Goal: Task Accomplishment & Management: Complete application form

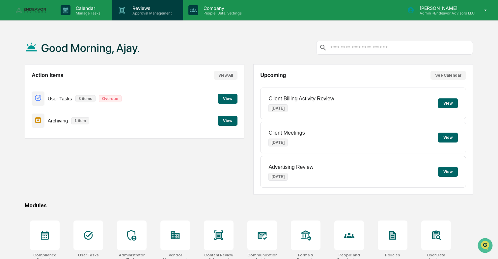
click at [133, 12] on p "Approval Management" at bounding box center [151, 13] width 48 height 5
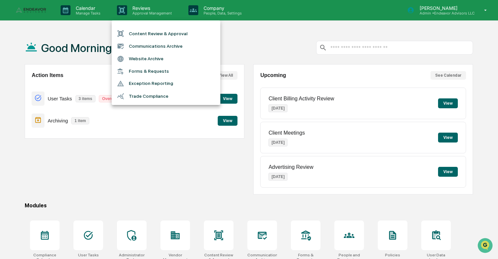
click at [85, 18] on div at bounding box center [249, 129] width 498 height 259
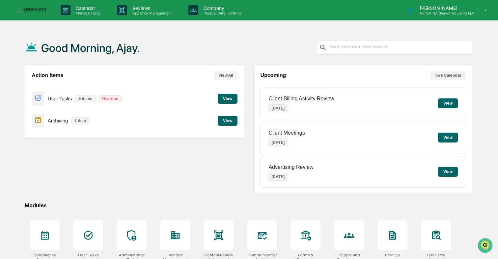
click at [89, 12] on p "Manage Tasks" at bounding box center [87, 13] width 33 height 5
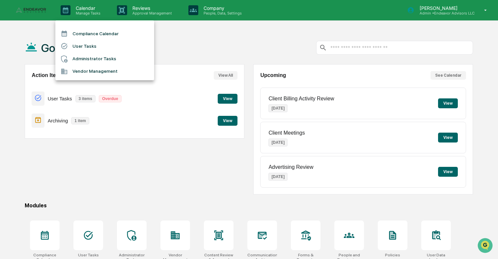
click at [93, 36] on li "Compliance Calendar" at bounding box center [104, 33] width 99 height 13
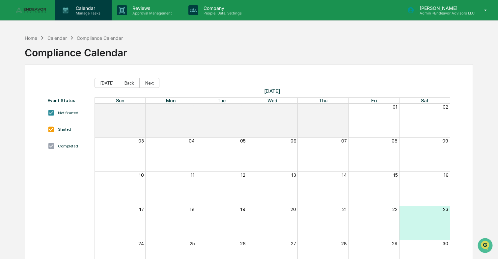
click at [92, 11] on p "Manage Tasks" at bounding box center [87, 13] width 33 height 5
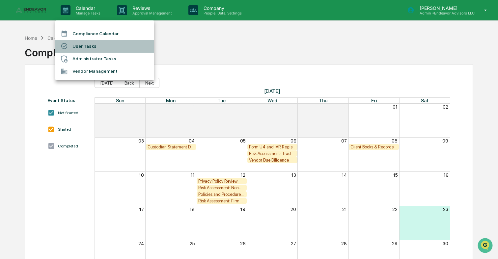
click at [91, 47] on li "User Tasks" at bounding box center [104, 46] width 99 height 13
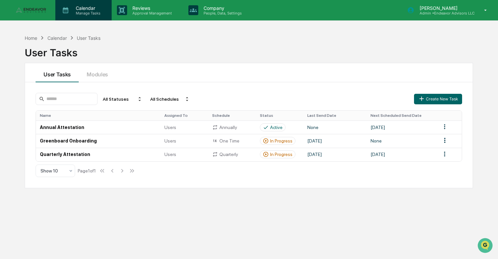
click at [92, 13] on p "Manage Tasks" at bounding box center [87, 13] width 33 height 5
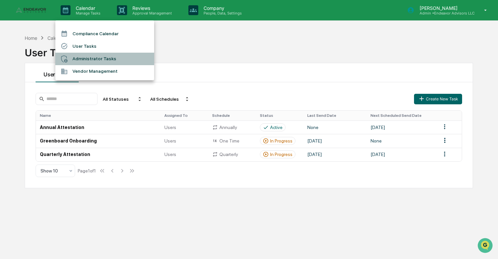
click at [99, 57] on li "Administrator Tasks" at bounding box center [104, 59] width 99 height 13
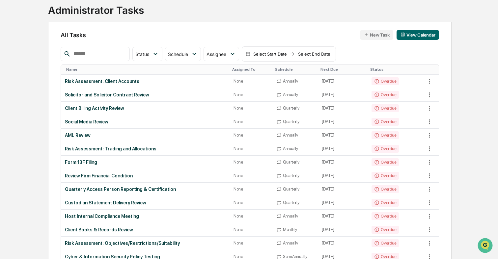
scroll to position [46, 0]
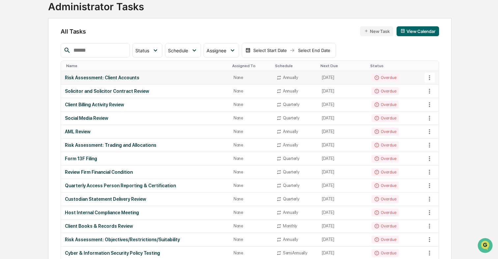
click at [105, 77] on div "Risk Assessment: Client Accounts" at bounding box center [145, 77] width 161 height 5
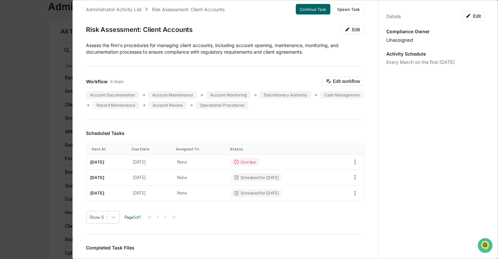
scroll to position [0, 0]
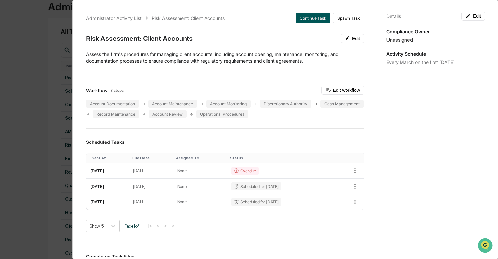
click at [312, 17] on button "Continue Task" at bounding box center [313, 18] width 35 height 11
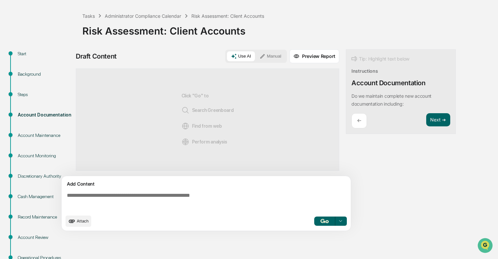
scroll to position [32, 0]
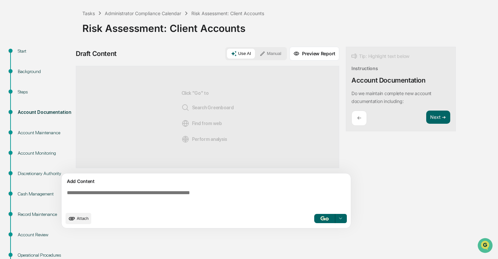
click at [245, 55] on button "Use AI" at bounding box center [241, 54] width 28 height 10
click at [381, 96] on p "Do we maintain complete new account documentation including:" at bounding box center [392, 98] width 80 height 14
click at [428, 119] on button "Next ➔" at bounding box center [438, 118] width 24 height 14
click at [435, 117] on button "Next ➔" at bounding box center [438, 118] width 24 height 14
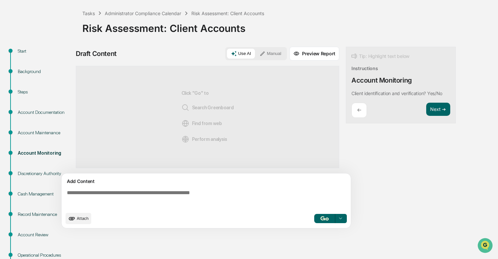
click at [358, 106] on div "←" at bounding box center [359, 110] width 15 height 15
click at [434, 118] on button "Next ➔" at bounding box center [438, 118] width 24 height 14
click at [440, 107] on button "Next ➔" at bounding box center [438, 110] width 24 height 14
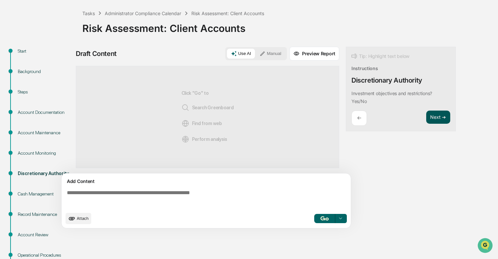
click at [437, 121] on button "Next ➔" at bounding box center [438, 118] width 24 height 14
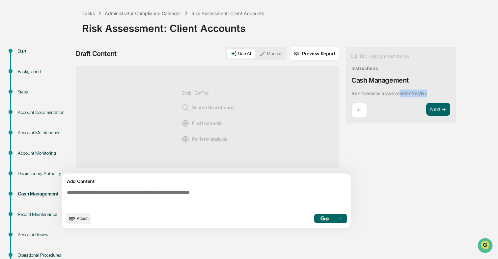
drag, startPoint x: 431, startPoint y: 94, endPoint x: 402, endPoint y: 94, distance: 29.3
click at [402, 94] on div "Tip: Highlight text below Instructions Cash Management Risk tolerance assessmen…" at bounding box center [401, 85] width 110 height 77
click at [427, 136] on div "Draft Content Use AI Manual Preview Report Sources Click "Go" to Search Greenbo…" at bounding box center [260, 140] width 369 height 186
click at [436, 109] on button "Next ➔" at bounding box center [438, 110] width 24 height 14
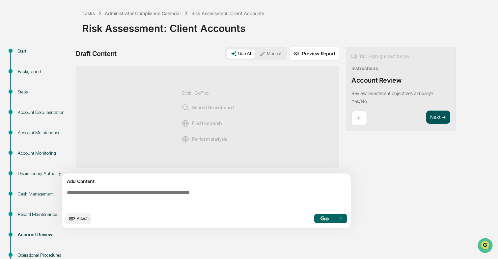
click at [438, 118] on button "Next ➔" at bounding box center [438, 118] width 24 height 14
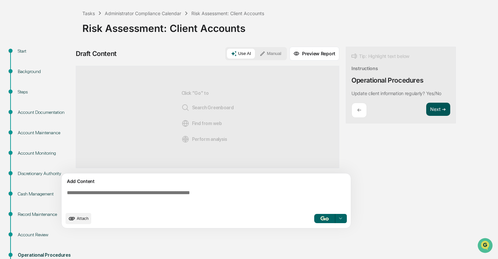
click at [439, 109] on button "Next ➔" at bounding box center [438, 110] width 24 height 14
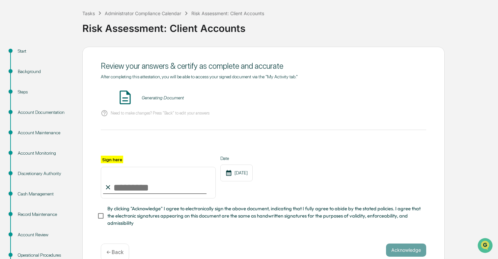
scroll to position [72, 0]
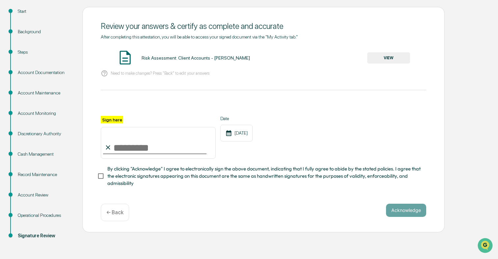
click at [162, 148] on input "Sign here" at bounding box center [158, 143] width 115 height 32
type input "**********"
click at [328, 156] on div "**********" at bounding box center [264, 137] width 326 height 43
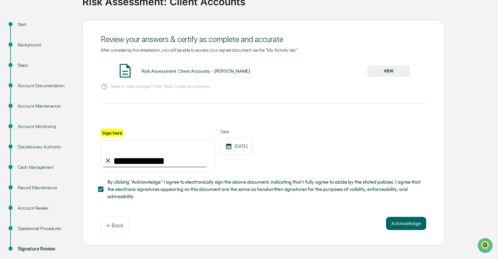
scroll to position [53, 0]
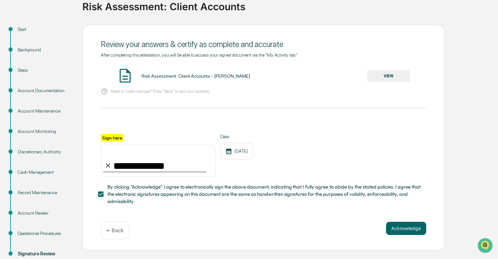
click at [399, 77] on button "VIEW" at bounding box center [388, 76] width 43 height 11
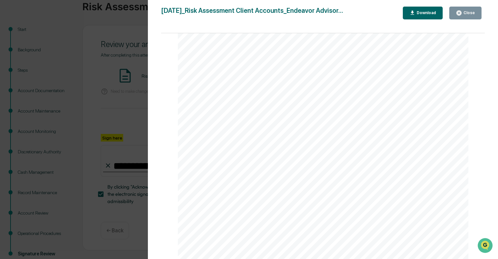
scroll to position [0, 0]
click at [427, 15] on div "Download" at bounding box center [423, 13] width 27 height 6
click at [114, 74] on div "Version History [DATE] 06:51 PM [PERSON_NAME] [DATE]_Risk Assessment Client Acc…" at bounding box center [249, 129] width 498 height 259
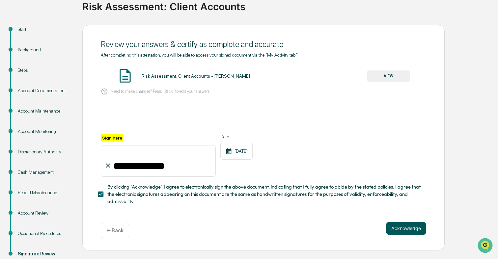
click at [406, 226] on button "Acknowledge" at bounding box center [406, 228] width 40 height 13
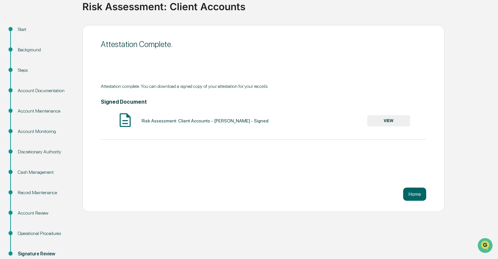
click at [393, 119] on button "VIEW" at bounding box center [388, 120] width 43 height 11
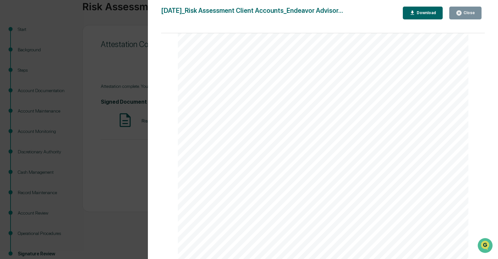
scroll to position [95, 0]
click at [127, 171] on div "Version History [DATE] 06:51 PM [PERSON_NAME] [DATE]_Risk Assessment Client Acc…" at bounding box center [249, 129] width 498 height 259
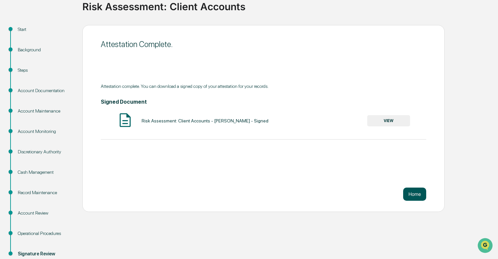
click at [412, 191] on button "Home" at bounding box center [414, 194] width 23 height 13
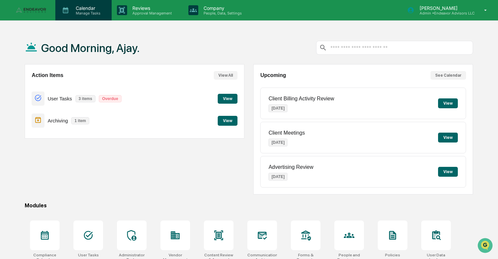
click at [86, 9] on p "Calendar" at bounding box center [87, 8] width 33 height 6
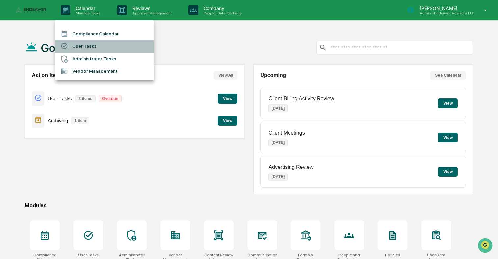
click at [84, 44] on li "User Tasks" at bounding box center [104, 46] width 99 height 13
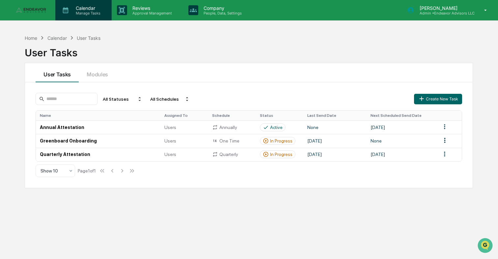
click at [88, 6] on p "Calendar" at bounding box center [87, 8] width 33 height 6
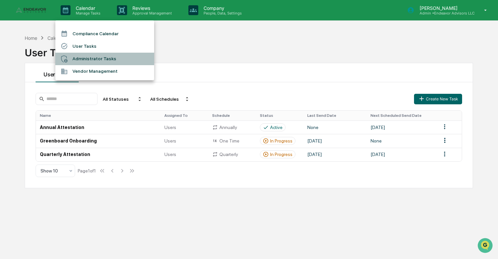
click at [84, 60] on li "Administrator Tasks" at bounding box center [104, 59] width 99 height 13
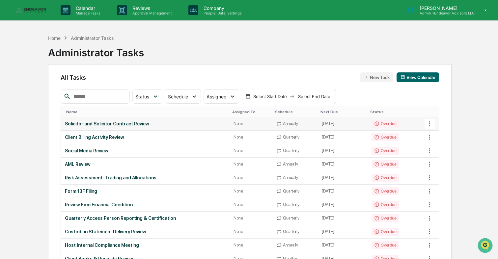
click at [181, 123] on div "Solicitor and Solicitor Contract Review" at bounding box center [145, 123] width 161 height 5
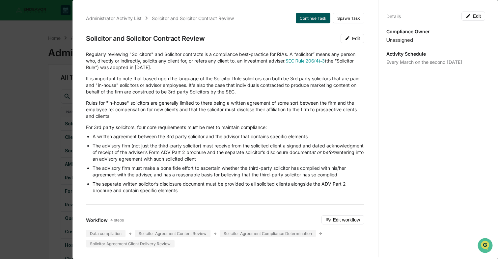
click at [315, 15] on button "Continue Task" at bounding box center [313, 18] width 35 height 11
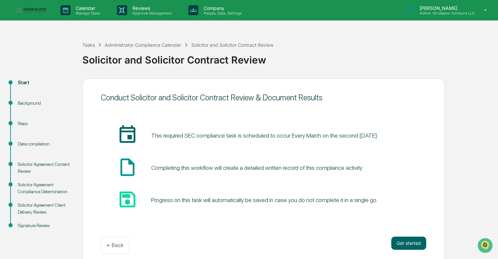
scroll to position [6, 0]
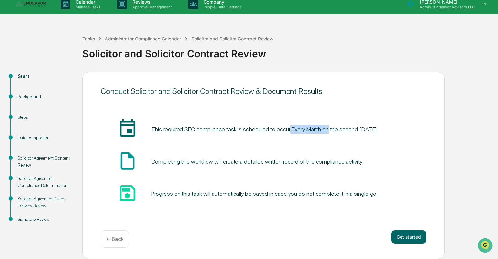
drag, startPoint x: 300, startPoint y: 130, endPoint x: 342, endPoint y: 130, distance: 42.2
click at [342, 130] on pre "This required SEC compliance task is scheduled to occur Every March on the seco…" at bounding box center [264, 129] width 226 height 9
click at [352, 150] on div "insert_invitation_icon This required SEC compliance task is scheduled to occur …" at bounding box center [264, 161] width 326 height 87
click at [403, 235] on button "Get started" at bounding box center [409, 237] width 35 height 13
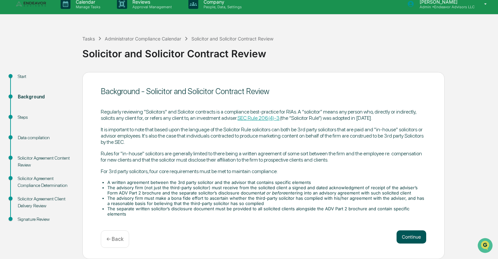
click at [414, 243] on button "Continue" at bounding box center [412, 237] width 30 height 13
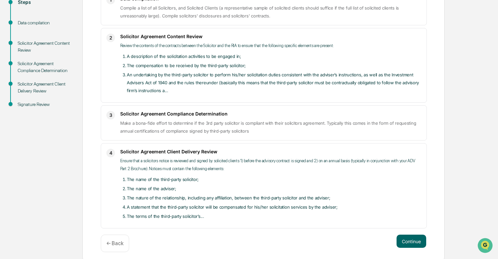
scroll to position [126, 0]
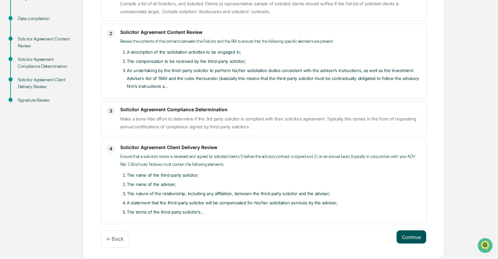
click at [410, 237] on button "Continue" at bounding box center [412, 237] width 30 height 13
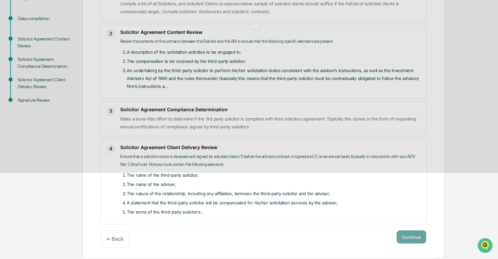
scroll to position [5, 0]
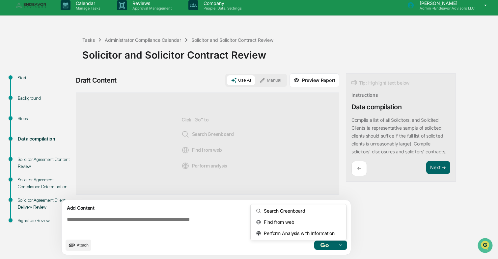
click at [339, 245] on icon at bounding box center [340, 245] width 5 height 5
click at [367, 233] on div "Draft Content Use AI Manual Preview Report Sources Click "Go" to Search Greenbo…" at bounding box center [260, 166] width 369 height 186
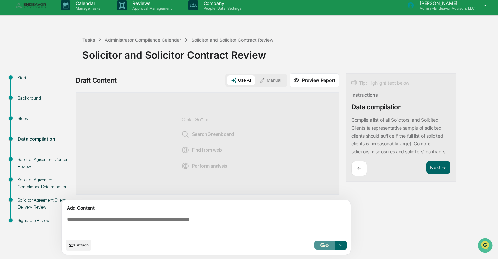
click at [324, 245] on img "button" at bounding box center [325, 245] width 8 height 4
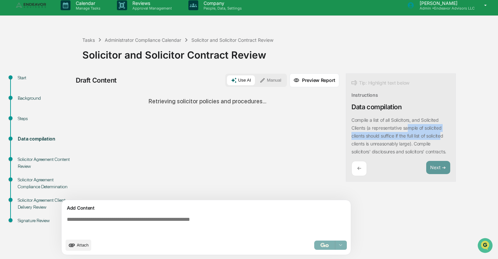
drag, startPoint x: 407, startPoint y: 130, endPoint x: 443, endPoint y: 134, distance: 35.8
click at [443, 134] on p "Compile a list of all Solicitors, and Solicited Clients (a representative sampl…" at bounding box center [399, 135] width 95 height 37
click at [454, 144] on div "Tip: Highlight text below Instructions Data compilation Compile a list of all S…" at bounding box center [401, 127] width 110 height 109
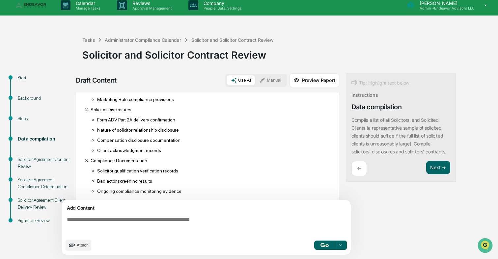
scroll to position [113, 0]
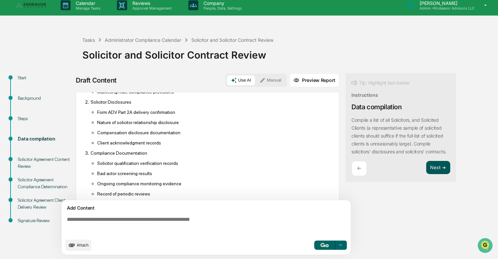
click at [444, 175] on button "Next ➔" at bounding box center [438, 168] width 24 height 14
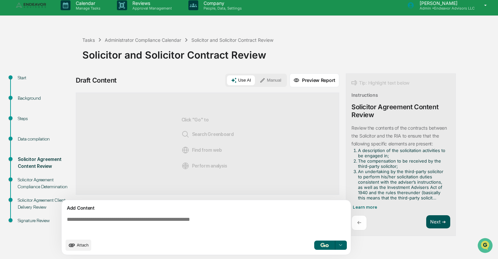
click at [440, 221] on button "Next ➔" at bounding box center [438, 223] width 24 height 14
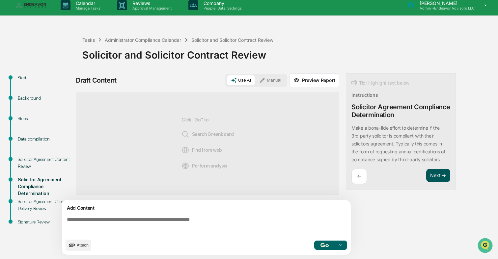
click at [439, 179] on button "Next ➔" at bounding box center [438, 176] width 24 height 14
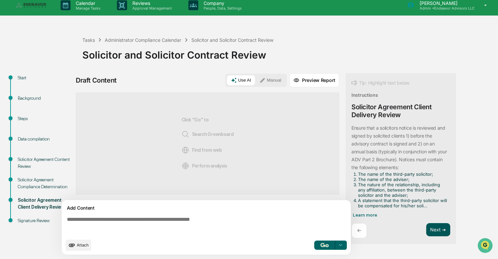
click at [439, 227] on button "Next ➔" at bounding box center [438, 230] width 24 height 14
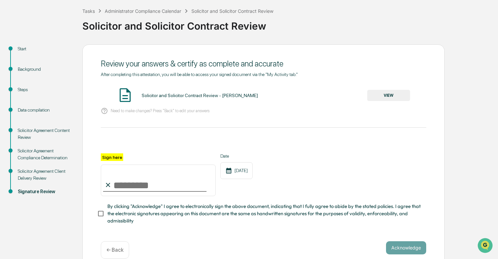
scroll to position [44, 0]
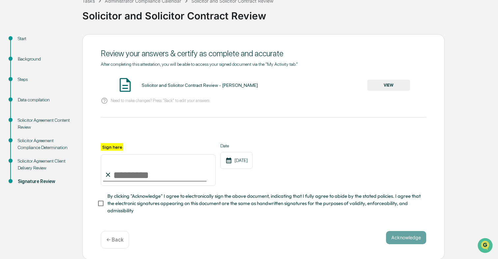
click at [175, 176] on input "Sign here" at bounding box center [158, 171] width 115 height 32
type input "**********"
click at [332, 187] on div "**********" at bounding box center [264, 179] width 326 height 72
click at [140, 204] on span "By clicking "Acknowledge" I agree to electronically sign the above document, in…" at bounding box center [264, 204] width 314 height 22
click at [411, 239] on button "Acknowledge" at bounding box center [406, 237] width 40 height 13
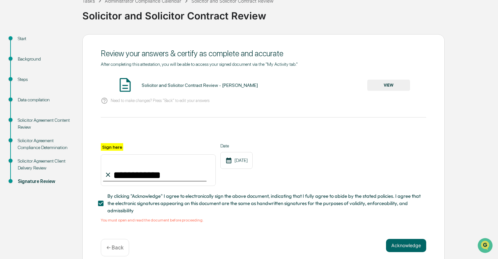
click at [374, 85] on button "VIEW" at bounding box center [388, 85] width 43 height 11
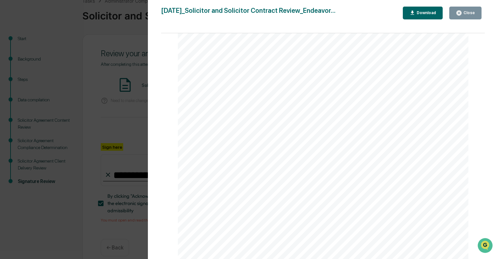
scroll to position [1500, 0]
click at [466, 15] on div "Close" at bounding box center [468, 13] width 13 height 5
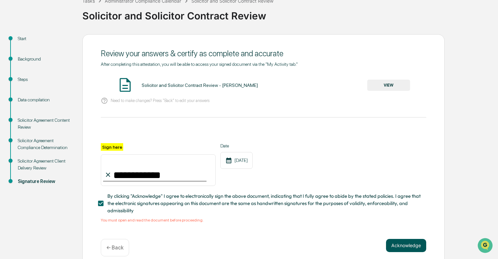
click at [401, 248] on button "Acknowledge" at bounding box center [406, 245] width 40 height 13
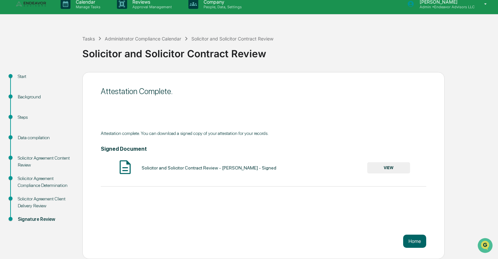
scroll to position [0, 0]
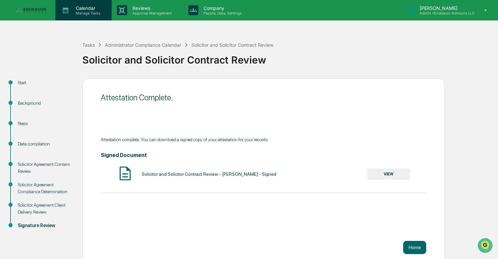
click at [87, 12] on p "Manage Tasks" at bounding box center [87, 13] width 33 height 5
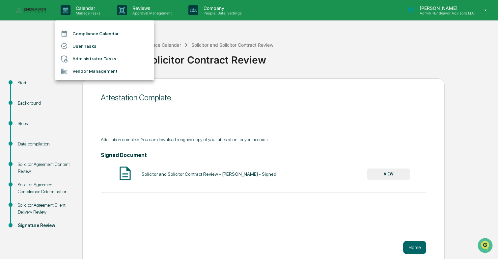
click at [95, 47] on li "User Tasks" at bounding box center [104, 46] width 99 height 13
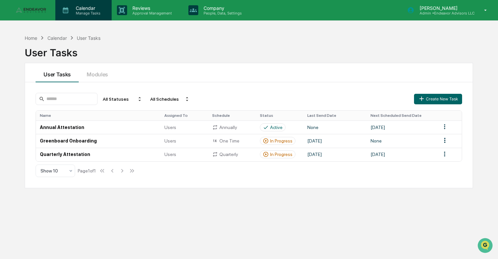
click at [90, 12] on p "Manage Tasks" at bounding box center [87, 13] width 33 height 5
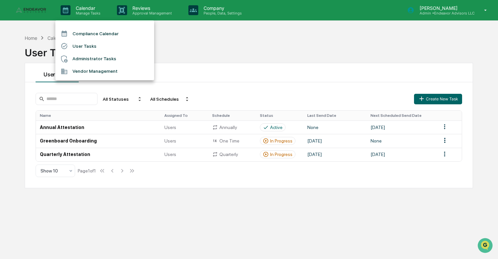
click at [95, 61] on li "Administrator Tasks" at bounding box center [104, 59] width 99 height 13
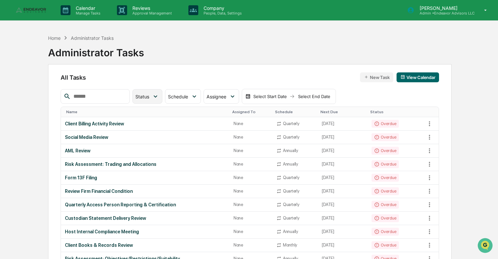
click at [149, 99] on span "Status" at bounding box center [142, 97] width 14 height 6
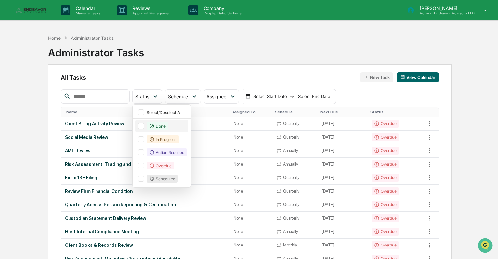
click at [158, 128] on div "Done" at bounding box center [157, 126] width 21 height 8
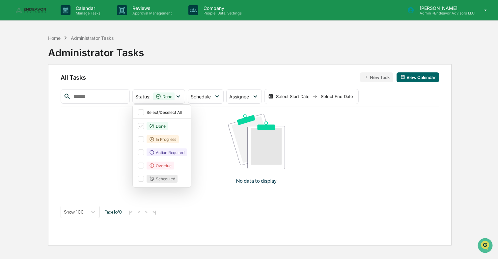
click at [178, 81] on div "All Tasks New Task View Calendar" at bounding box center [250, 78] width 379 height 10
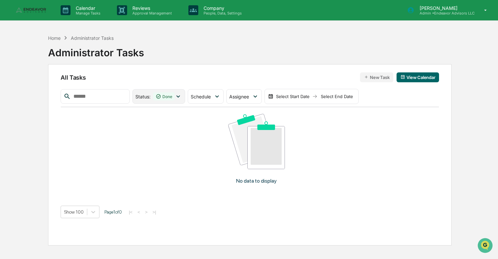
click at [165, 97] on div "Done" at bounding box center [163, 97] width 21 height 8
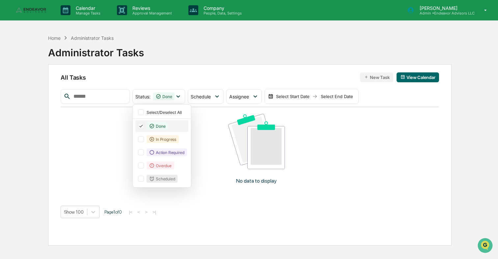
click at [163, 126] on div "Done" at bounding box center [157, 126] width 21 height 8
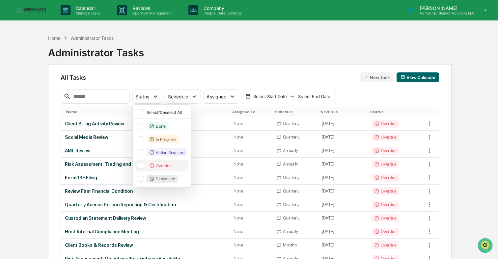
click at [160, 167] on div "Overdue" at bounding box center [160, 166] width 27 height 8
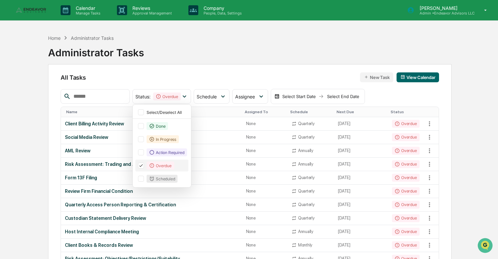
click at [160, 165] on div "Overdue" at bounding box center [160, 166] width 27 height 8
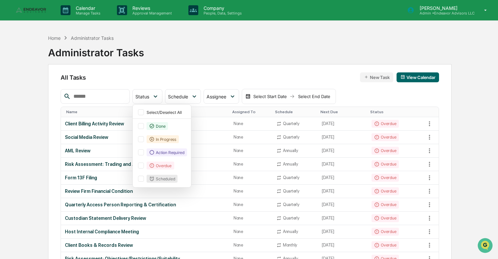
click at [232, 75] on div "All Tasks New Task View Calendar" at bounding box center [250, 78] width 379 height 10
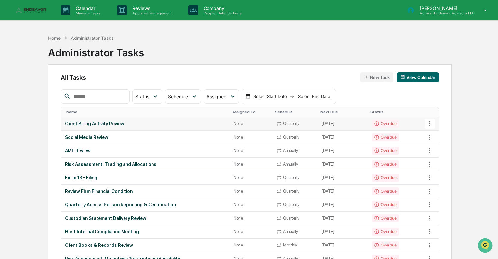
click at [411, 125] on td "Overdue" at bounding box center [397, 124] width 58 height 14
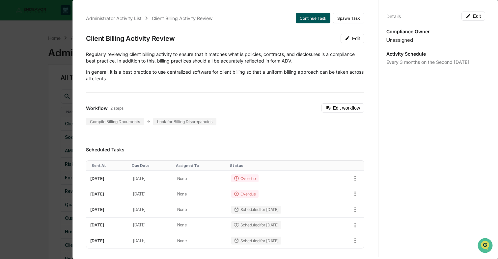
click at [310, 16] on button "Continue Task" at bounding box center [313, 18] width 35 height 11
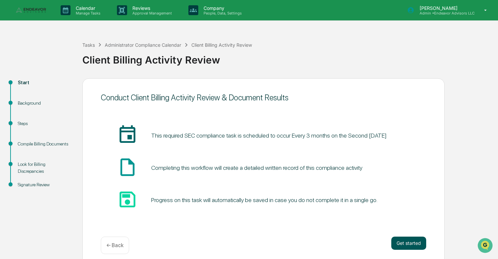
click at [414, 247] on button "Get started" at bounding box center [409, 243] width 35 height 13
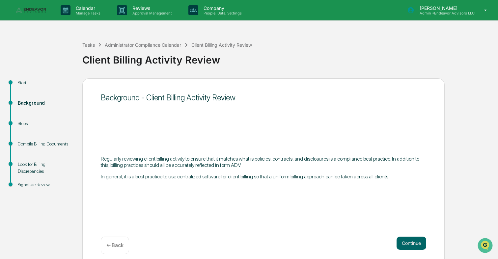
scroll to position [6, 0]
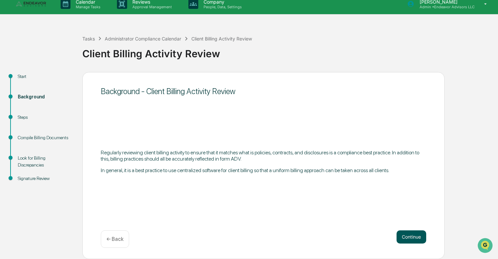
click at [409, 233] on button "Continue" at bounding box center [412, 237] width 30 height 13
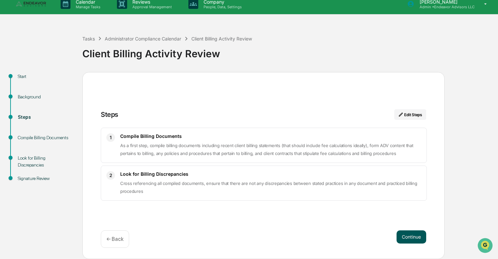
click at [412, 238] on button "Continue" at bounding box center [412, 237] width 30 height 13
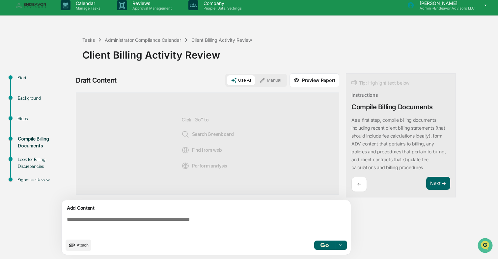
scroll to position [5, 0]
click at [442, 183] on button "Next ➔" at bounding box center [438, 184] width 24 height 14
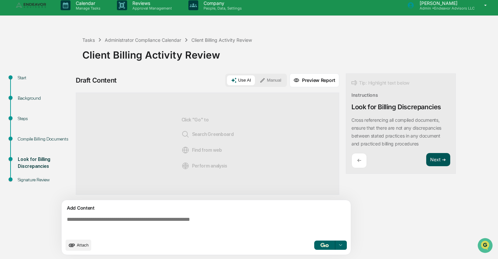
click at [433, 162] on button "Next ➔" at bounding box center [438, 160] width 24 height 14
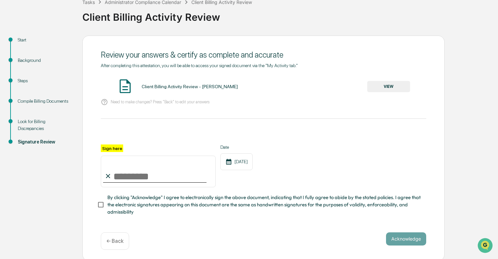
scroll to position [44, 0]
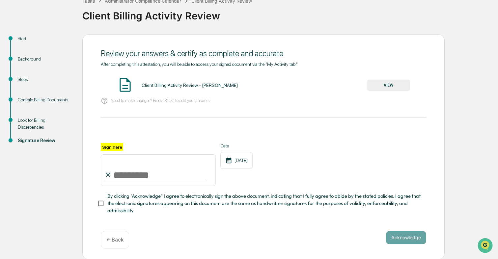
click at [161, 171] on input "Sign here" at bounding box center [158, 171] width 115 height 32
type input "**********"
click at [290, 170] on div "**********" at bounding box center [264, 164] width 326 height 43
click at [402, 83] on button "VIEW" at bounding box center [388, 85] width 43 height 11
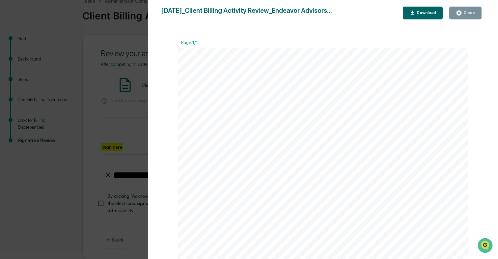
click at [128, 72] on div "Version History [DATE] 06:56 PM [PERSON_NAME] [DATE]_Client Billing Activity Re…" at bounding box center [249, 129] width 498 height 259
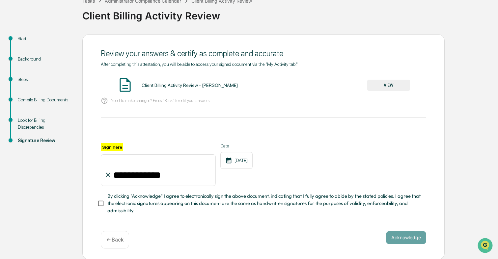
click at [114, 200] on span "By clicking "Acknowledge" I agree to electronically sign the above document, in…" at bounding box center [264, 204] width 314 height 22
click at [394, 241] on button "Acknowledge" at bounding box center [406, 237] width 40 height 13
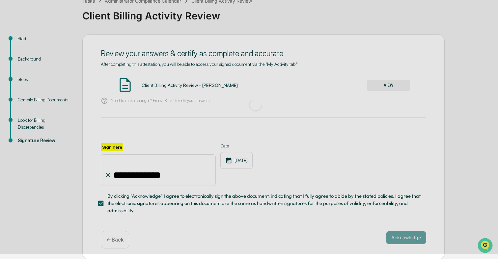
scroll to position [6, 0]
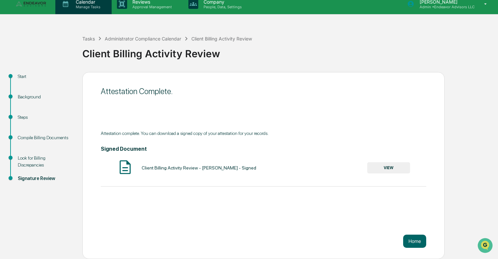
click at [95, 6] on p "Manage Tasks" at bounding box center [87, 7] width 33 height 5
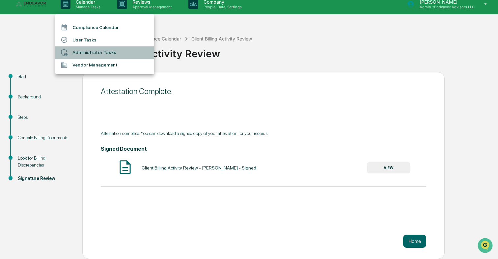
click at [92, 56] on li "Administrator Tasks" at bounding box center [104, 52] width 99 height 13
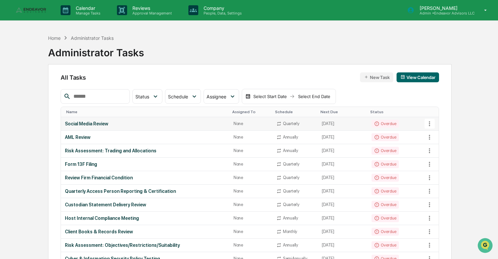
click at [406, 123] on td "Overdue" at bounding box center [397, 124] width 58 height 14
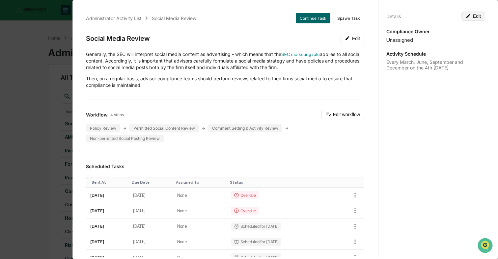
click at [467, 20] on button "Edit" at bounding box center [474, 16] width 24 height 9
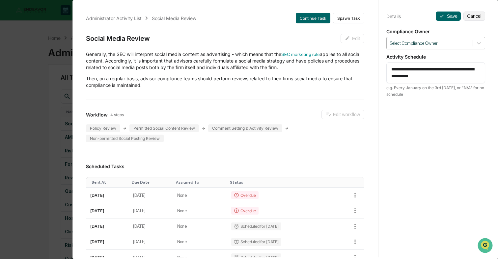
click at [455, 42] on div at bounding box center [429, 43] width 79 height 6
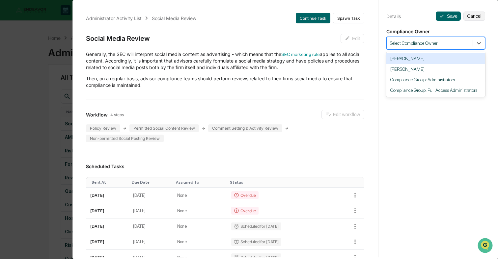
click at [421, 59] on div "[PERSON_NAME]" at bounding box center [436, 58] width 99 height 11
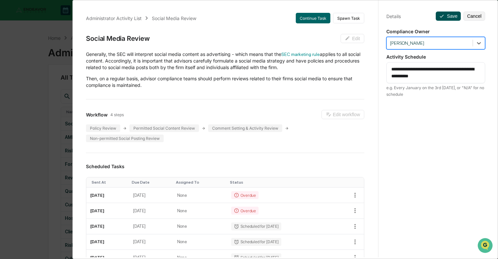
click at [454, 14] on button "Save" at bounding box center [448, 16] width 25 height 9
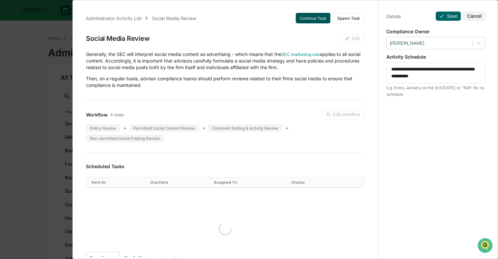
click at [314, 20] on button "Continue Task" at bounding box center [313, 18] width 35 height 11
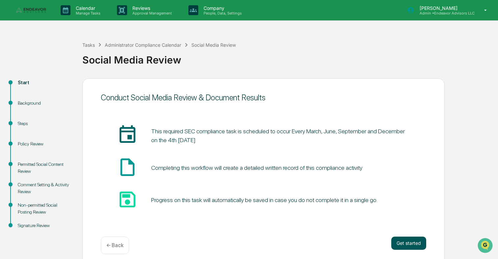
click at [410, 244] on button "Get started" at bounding box center [409, 243] width 35 height 13
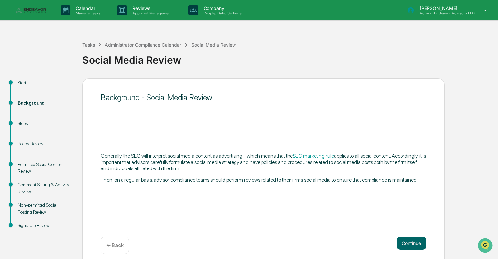
scroll to position [6, 0]
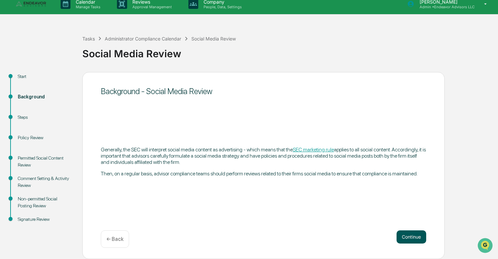
click at [413, 239] on button "Continue" at bounding box center [412, 237] width 30 height 13
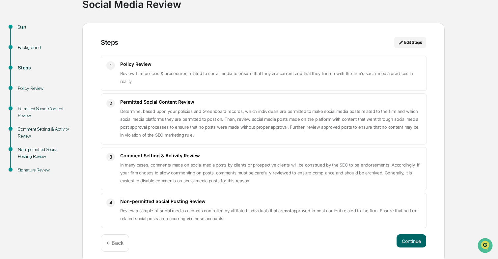
scroll to position [60, 0]
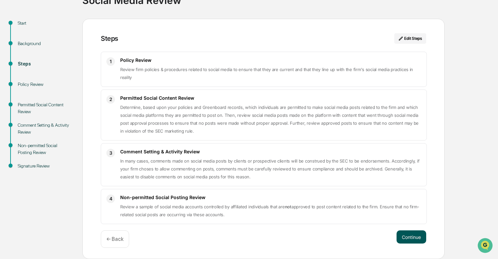
click at [412, 237] on button "Continue" at bounding box center [412, 237] width 30 height 13
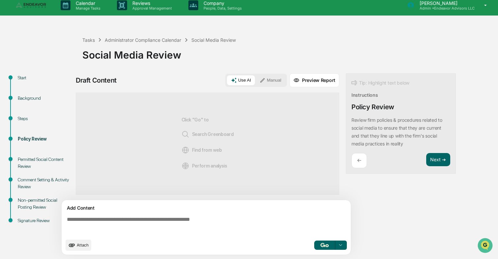
scroll to position [5, 0]
click at [228, 214] on textarea at bounding box center [207, 226] width 287 height 24
click at [174, 216] on textarea at bounding box center [207, 226] width 287 height 24
paste textarea "**********"
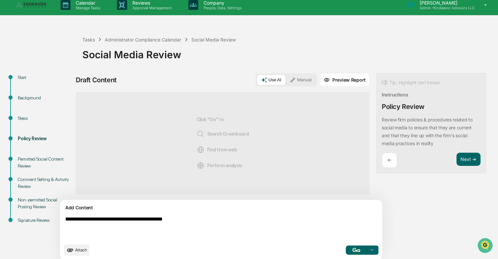
type textarea "**********"
click at [353, 251] on img "button" at bounding box center [357, 250] width 8 height 4
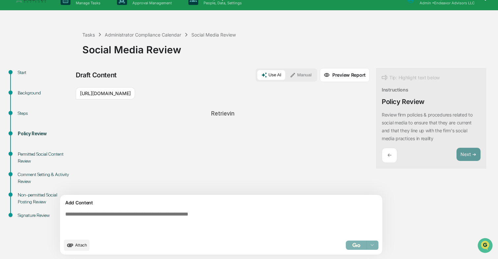
click at [204, 221] on textarea at bounding box center [206, 223] width 287 height 29
paste textarea "**********"
type textarea "**********"
click at [366, 229] on div "**********" at bounding box center [260, 163] width 369 height 191
click at [244, 218] on textarea "**********" at bounding box center [206, 223] width 287 height 29
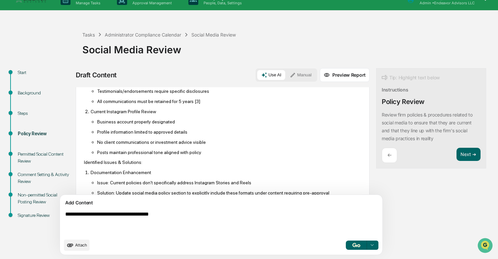
scroll to position [374, 0]
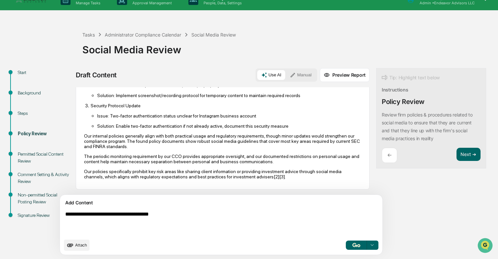
click at [353, 247] on img "button" at bounding box center [357, 245] width 8 height 4
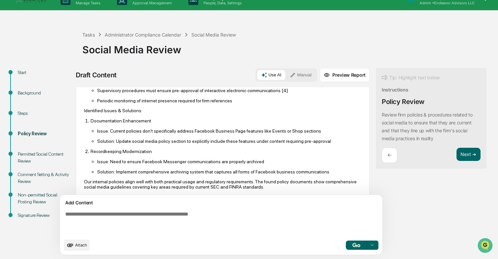
scroll to position [865, 0]
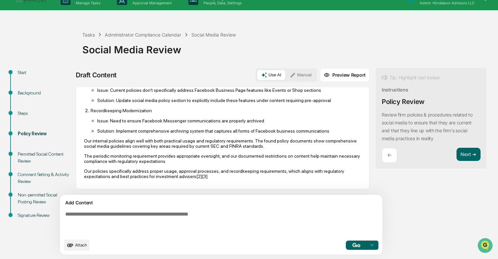
click at [213, 220] on textarea at bounding box center [206, 223] width 287 height 29
paste textarea "**********"
type textarea "**********"
click at [457, 155] on button "Next ➔" at bounding box center [469, 155] width 24 height 14
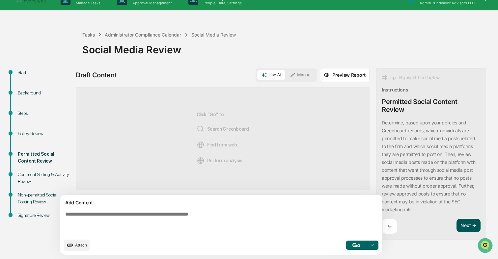
click at [457, 227] on button "Next ➔" at bounding box center [469, 226] width 24 height 14
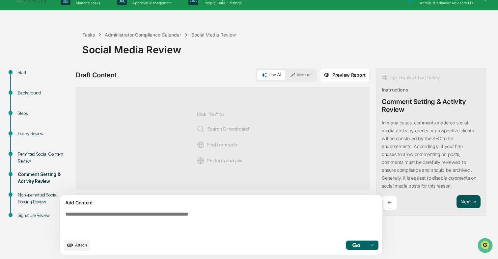
click at [457, 201] on button "Next ➔" at bounding box center [469, 202] width 24 height 14
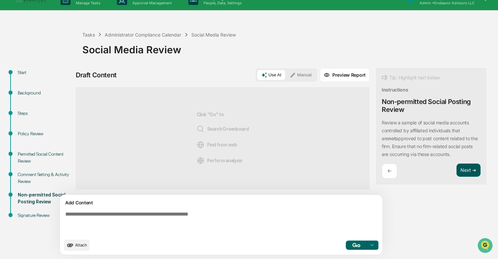
click at [457, 170] on button "Next ➔" at bounding box center [469, 171] width 24 height 14
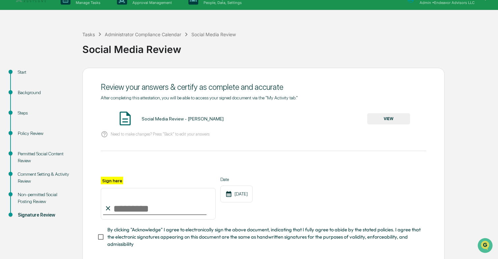
click at [376, 121] on button "VIEW" at bounding box center [388, 118] width 43 height 11
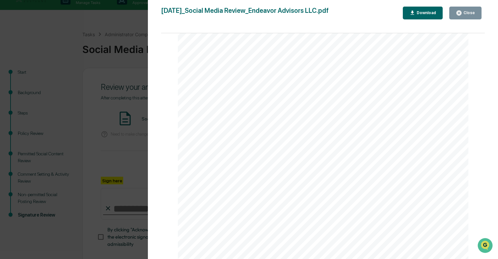
scroll to position [1933, 0]
click at [471, 12] on div "Close" at bounding box center [468, 13] width 13 height 5
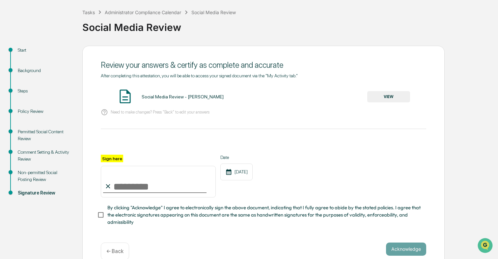
scroll to position [44, 0]
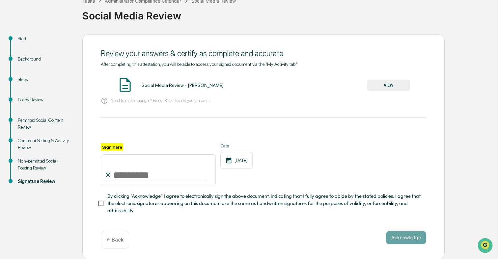
click at [145, 168] on input "Sign here" at bounding box center [158, 171] width 115 height 32
type input "**********"
click at [283, 201] on span "By clicking "Acknowledge" I agree to electronically sign the above document, in…" at bounding box center [264, 204] width 314 height 22
click at [422, 239] on button "Acknowledge" at bounding box center [406, 237] width 40 height 13
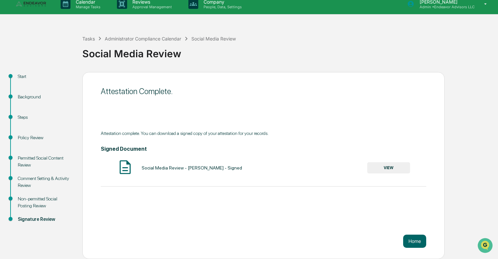
scroll to position [0, 0]
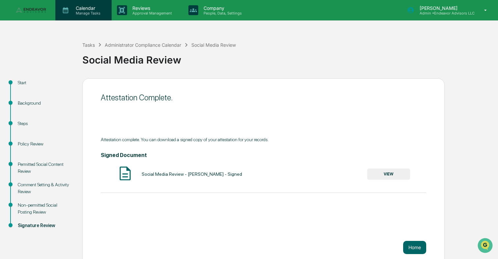
click at [91, 9] on p "Calendar" at bounding box center [87, 8] width 33 height 6
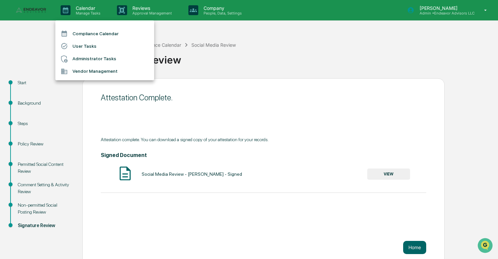
click at [96, 59] on li "Administrator Tasks" at bounding box center [104, 59] width 99 height 13
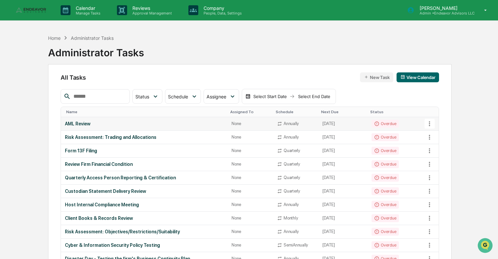
click at [397, 126] on td "Overdue" at bounding box center [397, 124] width 58 height 14
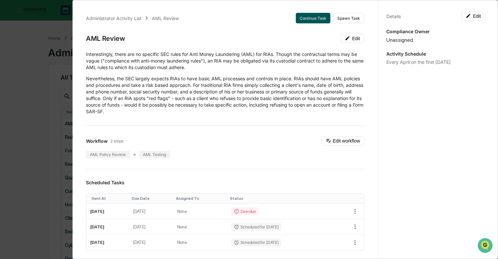
click at [316, 19] on button "Continue Task" at bounding box center [313, 18] width 35 height 11
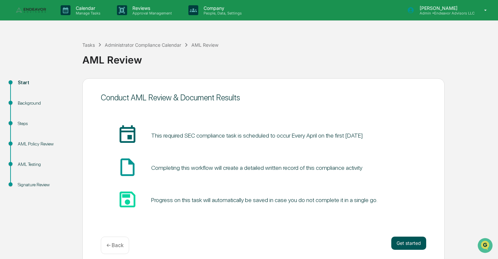
click at [408, 243] on button "Get started" at bounding box center [409, 243] width 35 height 13
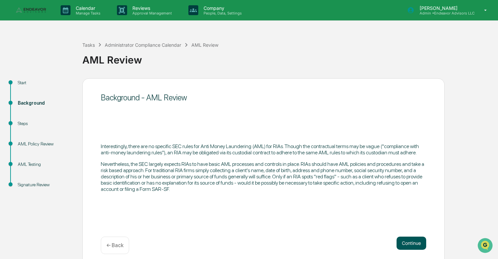
click at [404, 242] on button "Continue" at bounding box center [412, 243] width 30 height 13
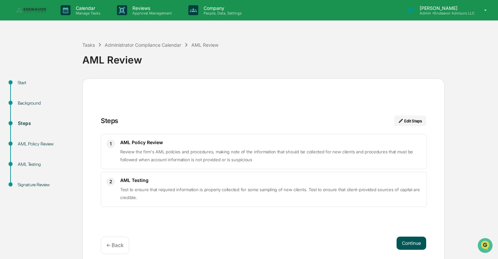
click at [421, 247] on button "Continue" at bounding box center [412, 243] width 30 height 13
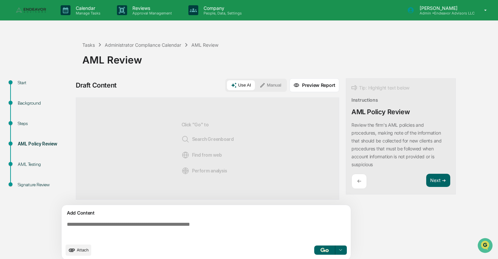
scroll to position [5, 0]
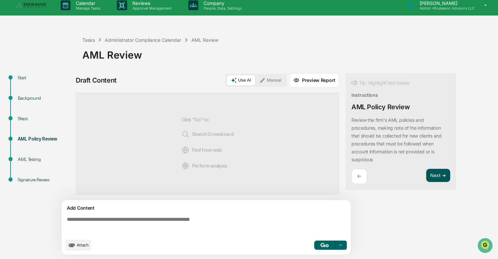
click at [439, 176] on button "Next ➔" at bounding box center [438, 176] width 24 height 14
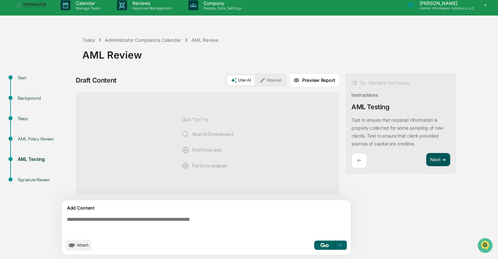
click at [439, 176] on div "Draft Content Use AI Manual Preview Report Sources Click "Go" to Search Greenbo…" at bounding box center [260, 166] width 369 height 186
click at [439, 156] on button "Next ➔" at bounding box center [438, 160] width 24 height 14
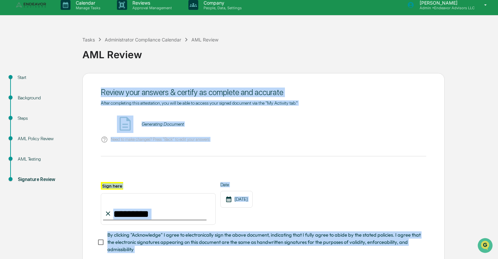
click at [402, 189] on div "Sign here Date [DATE]" at bounding box center [264, 203] width 326 height 43
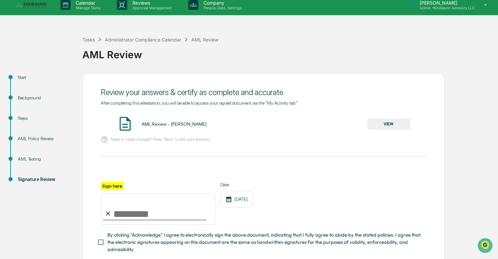
click at [160, 217] on input "Sign here" at bounding box center [158, 209] width 115 height 32
type input "**********"
click at [309, 223] on div "**********" at bounding box center [264, 203] width 326 height 43
click at [227, 238] on span "By clicking "Acknowledge" I agree to electronically sign the above document, in…" at bounding box center [264, 243] width 314 height 22
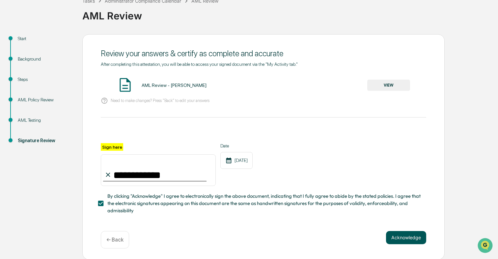
click at [414, 237] on button "Acknowledge" at bounding box center [406, 237] width 40 height 13
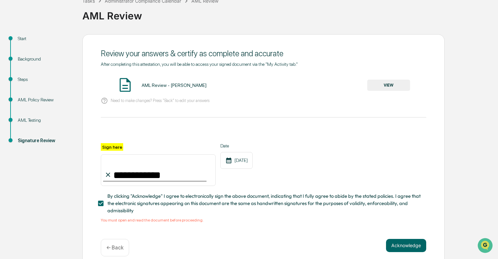
click at [403, 74] on div "**********" at bounding box center [264, 142] width 326 height 161
click at [394, 81] on button "VIEW" at bounding box center [388, 85] width 43 height 11
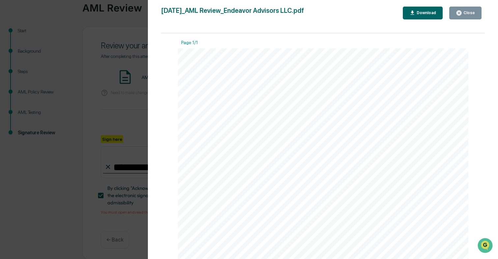
scroll to position [200, 0]
click at [124, 142] on div "Version History [DATE] 07:03 PM [PERSON_NAME] [DATE]_AML Review_Endeavor Adviso…" at bounding box center [249, 129] width 498 height 259
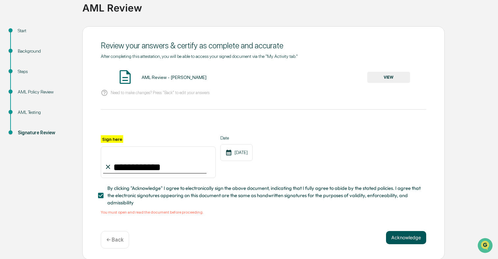
click at [397, 240] on button "Acknowledge" at bounding box center [406, 237] width 40 height 13
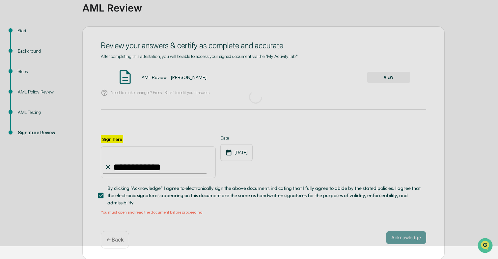
scroll to position [6, 0]
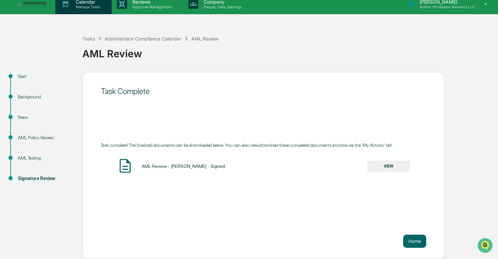
click at [85, 1] on p "Calendar" at bounding box center [87, 2] width 33 height 6
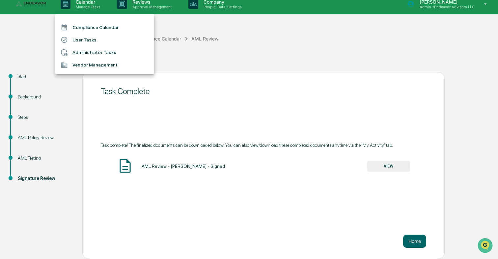
click at [98, 51] on li "Administrator Tasks" at bounding box center [104, 52] width 99 height 13
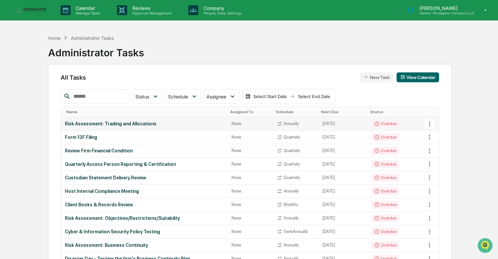
click at [407, 124] on td "Overdue" at bounding box center [397, 124] width 58 height 14
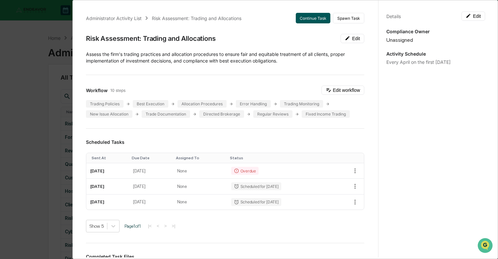
click at [315, 17] on button "Continue Task" at bounding box center [313, 18] width 35 height 11
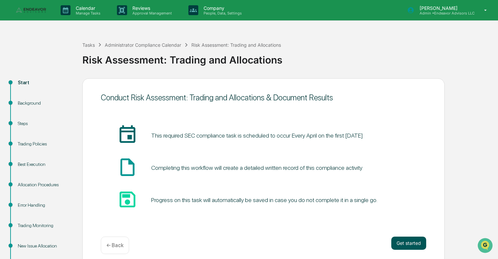
click at [408, 241] on button "Get started" at bounding box center [409, 243] width 35 height 13
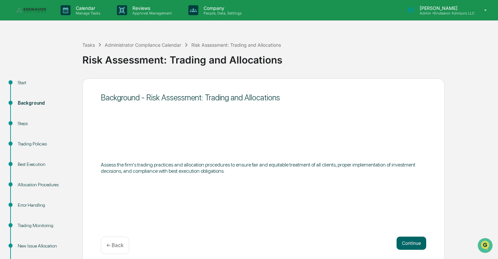
click at [408, 241] on button "Continue" at bounding box center [412, 243] width 30 height 13
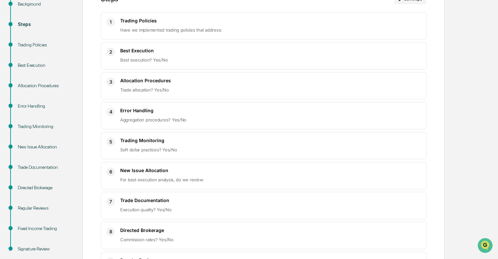
scroll to position [96, 0]
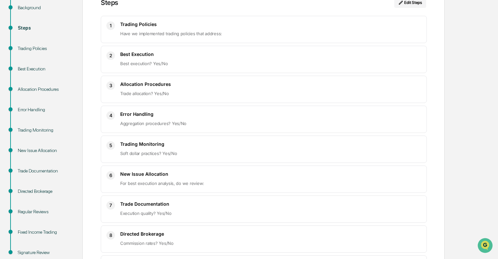
click at [147, 53] on h3 "Best Execution" at bounding box center [270, 54] width 301 height 6
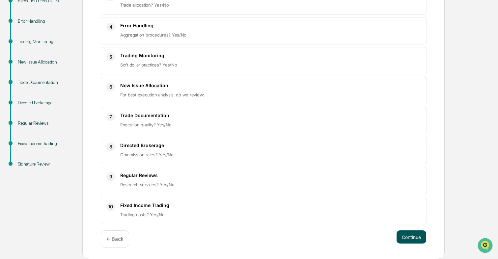
click at [409, 238] on button "Continue" at bounding box center [412, 237] width 30 height 13
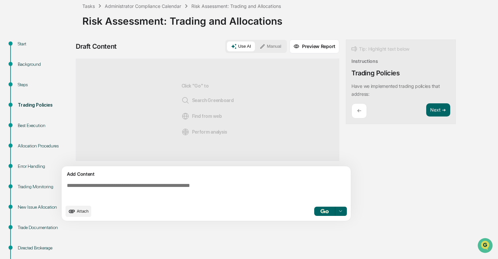
scroll to position [0, 0]
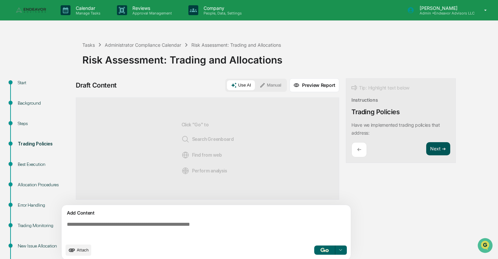
click at [437, 149] on button "Next ➔" at bounding box center [438, 149] width 24 height 14
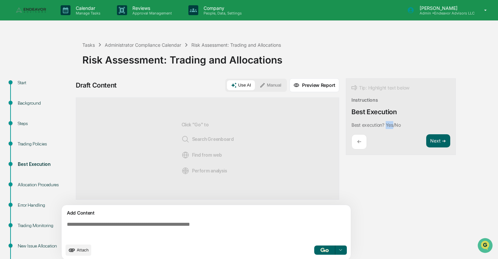
drag, startPoint x: 386, startPoint y: 125, endPoint x: 393, endPoint y: 125, distance: 7.3
click at [393, 125] on p "Best execution? Yes/No" at bounding box center [376, 125] width 49 height 6
click at [396, 118] on button "Focus Assistant" at bounding box center [404, 114] width 34 height 9
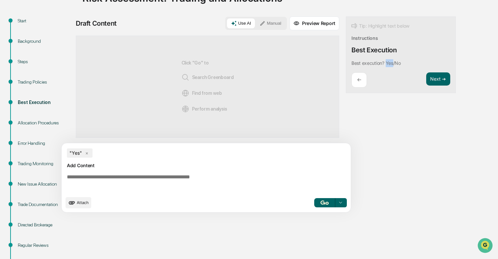
click at [320, 203] on button "button" at bounding box center [324, 202] width 21 height 9
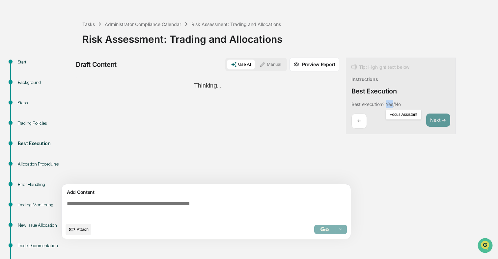
scroll to position [19, 0]
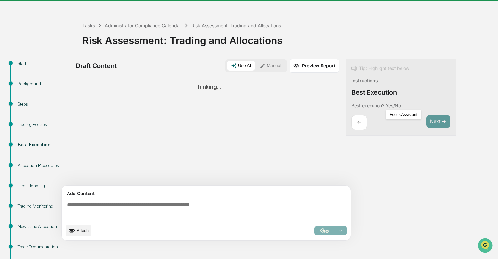
click at [438, 83] on div "Tip: Highlight text below Instructions Best Execution Best execution? Yes/No Fo…" at bounding box center [401, 97] width 110 height 77
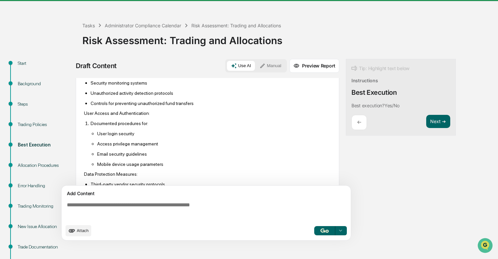
scroll to position [275, 0]
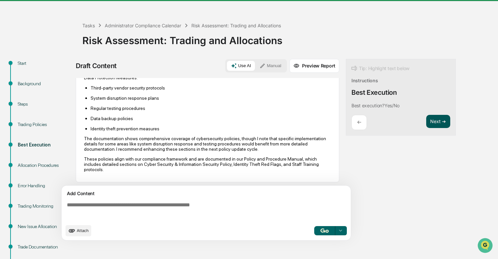
click at [438, 125] on button "Next ➔" at bounding box center [438, 122] width 24 height 14
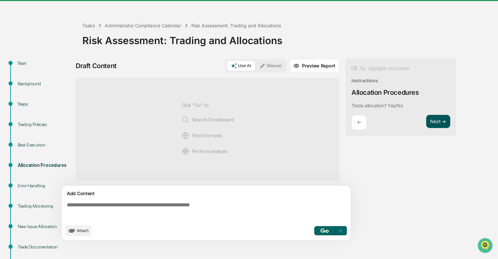
scroll to position [0, 0]
click at [438, 125] on button "Next ➔" at bounding box center [438, 122] width 24 height 14
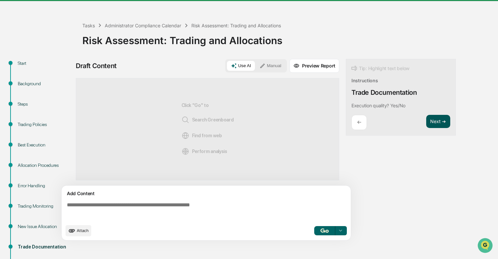
click at [438, 125] on button "Next ➔" at bounding box center [438, 122] width 24 height 14
click at [276, 67] on button "Manual" at bounding box center [271, 66] width 30 height 10
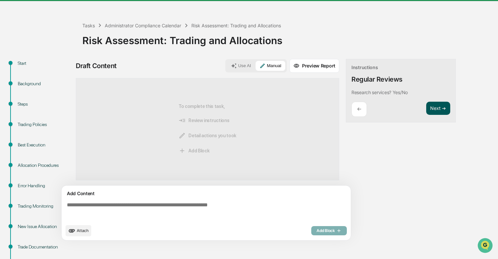
click at [442, 108] on button "Next ➔" at bounding box center [438, 109] width 24 height 14
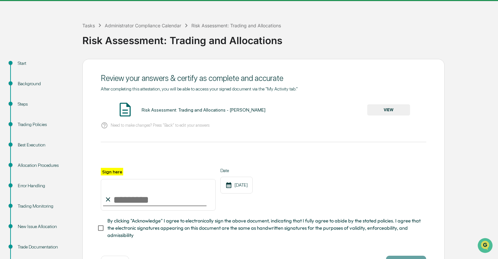
click at [380, 107] on button "VIEW" at bounding box center [388, 109] width 43 height 11
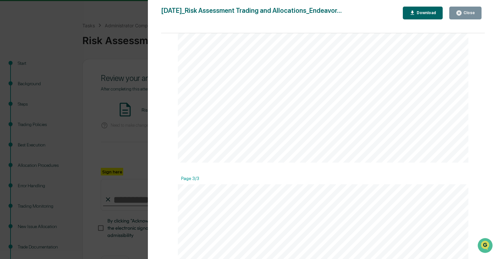
scroll to position [730, 0]
click at [430, 17] on button "Download" at bounding box center [423, 13] width 40 height 13
click at [134, 110] on div "Version History [DATE] 07:04 PM [PERSON_NAME] [DATE]_Risk Assessment Trading an…" at bounding box center [249, 129] width 498 height 259
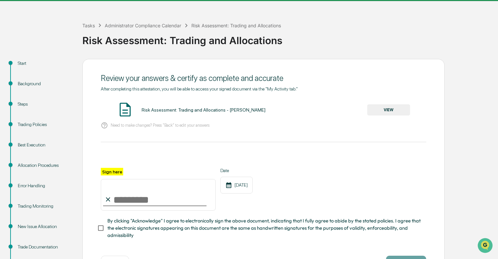
click at [131, 197] on input "Sign here" at bounding box center [158, 195] width 115 height 32
type input "**********"
click at [334, 192] on div "**********" at bounding box center [264, 189] width 326 height 43
click at [265, 229] on span "By clicking "Acknowledge" I agree to electronically sign the above document, in…" at bounding box center [264, 229] width 314 height 22
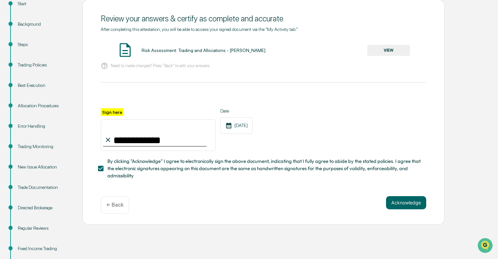
scroll to position [82, 0]
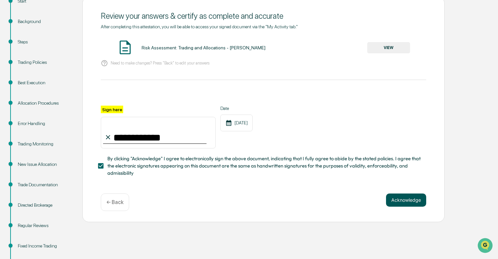
click at [414, 198] on button "Acknowledge" at bounding box center [406, 200] width 40 height 13
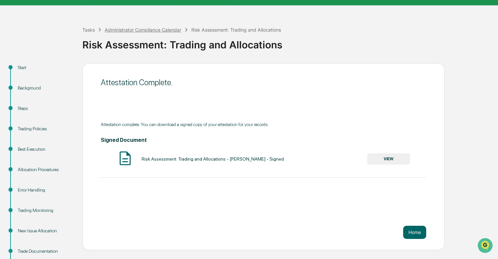
scroll to position [0, 0]
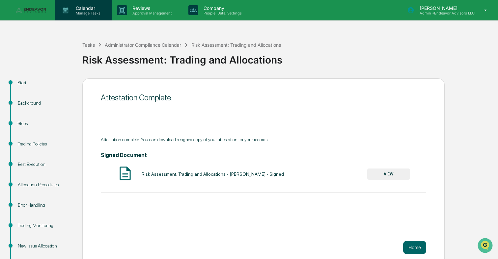
click at [92, 14] on p "Manage Tasks" at bounding box center [87, 13] width 33 height 5
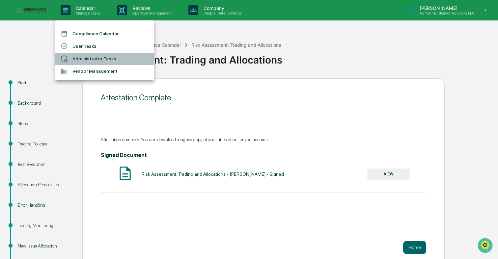
click at [92, 63] on li "Administrator Tasks" at bounding box center [104, 59] width 99 height 13
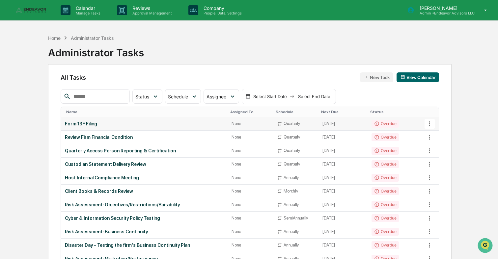
click at [188, 121] on div "Form 13F Filing" at bounding box center [144, 123] width 159 height 5
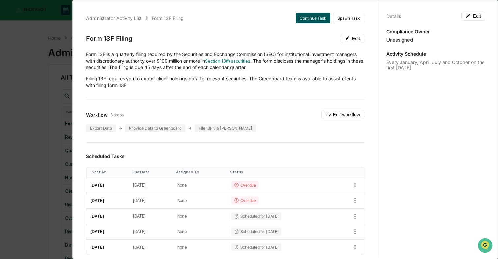
click at [316, 19] on button "Continue Task" at bounding box center [313, 18] width 35 height 11
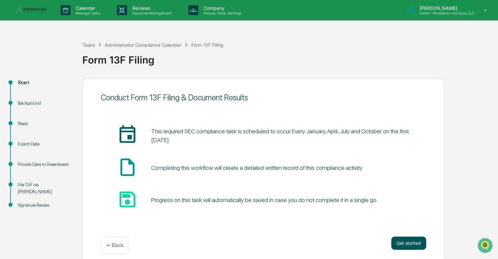
click at [417, 246] on button "Get started" at bounding box center [409, 243] width 35 height 13
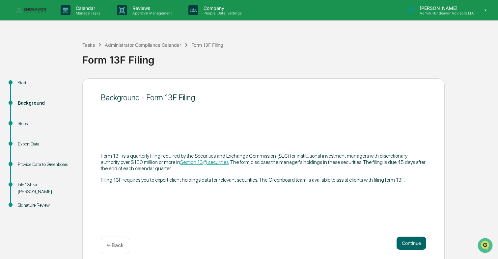
scroll to position [6, 0]
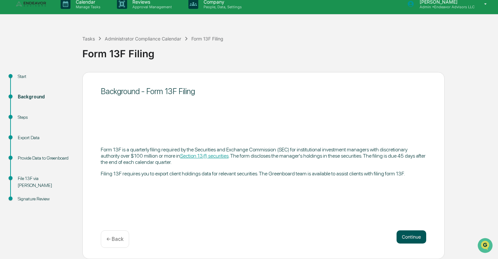
click at [409, 236] on button "Continue" at bounding box center [412, 237] width 30 height 13
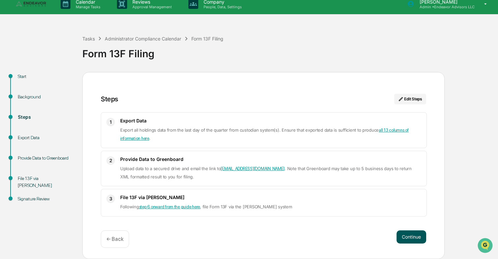
click at [408, 236] on button "Continue" at bounding box center [412, 237] width 30 height 13
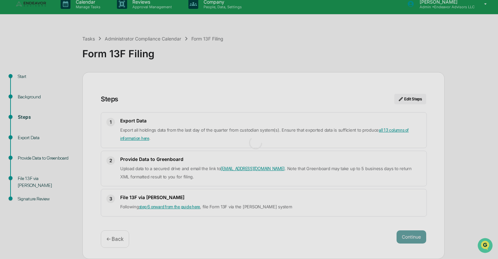
scroll to position [5, 0]
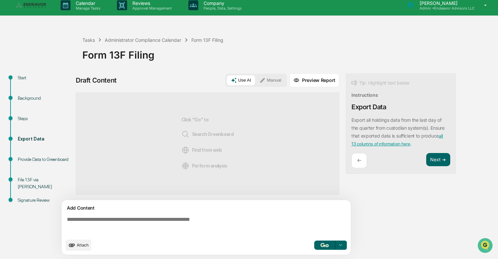
click at [211, 223] on textarea at bounding box center [207, 226] width 287 height 24
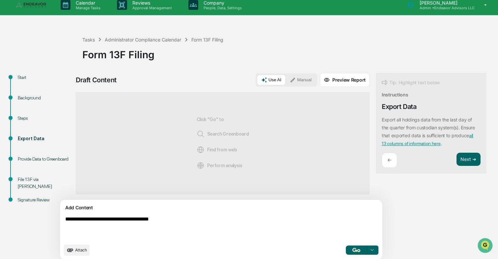
type textarea "**********"
click at [353, 252] on img "button" at bounding box center [357, 250] width 8 height 4
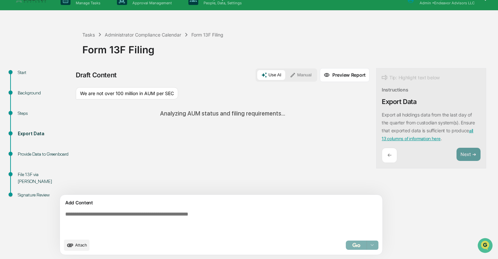
click at [386, 136] on link "all 13 columns of information here" at bounding box center [428, 134] width 92 height 13
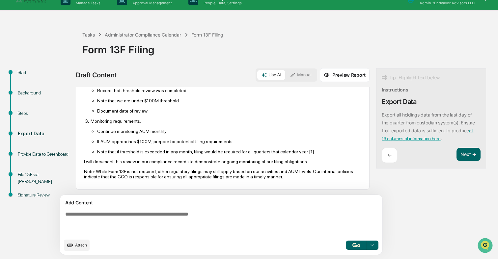
scroll to position [132, 0]
click at [457, 150] on button "Next ➔" at bounding box center [469, 155] width 24 height 14
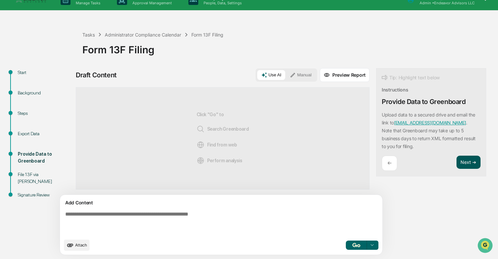
click at [457, 162] on button "Next ➔" at bounding box center [469, 163] width 24 height 14
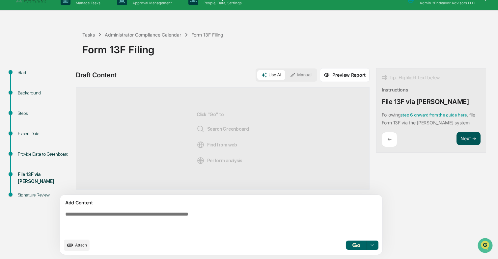
click at [457, 140] on button "Next ➔" at bounding box center [469, 139] width 24 height 14
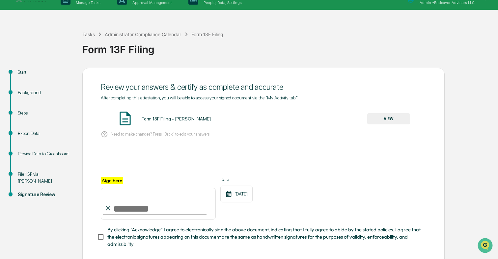
click at [176, 207] on input "Sign here" at bounding box center [158, 204] width 115 height 32
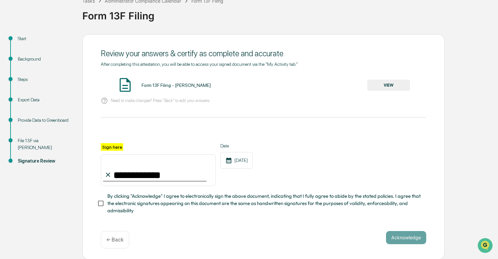
type input "**********"
click at [247, 198] on span "By clicking "Acknowledge" I agree to electronically sign the above document, in…" at bounding box center [264, 204] width 314 height 22
click at [425, 242] on button "Acknowledge" at bounding box center [406, 237] width 40 height 13
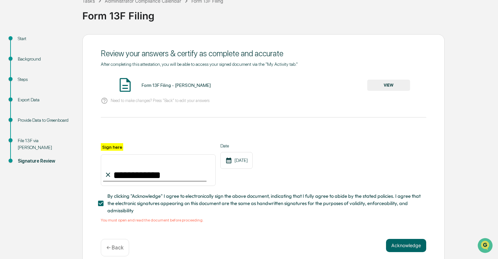
click at [393, 82] on button "VIEW" at bounding box center [388, 85] width 43 height 11
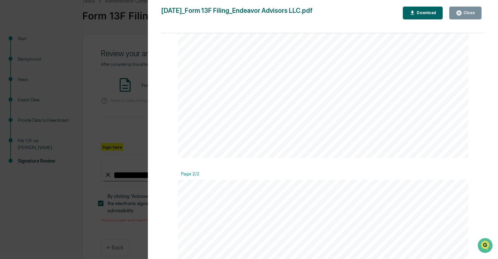
scroll to position [302, 0]
click at [131, 152] on div "Version History [DATE] 07:06 PM [PERSON_NAME] [DATE]_Form 13F Filing_Endeavor A…" at bounding box center [249, 129] width 498 height 259
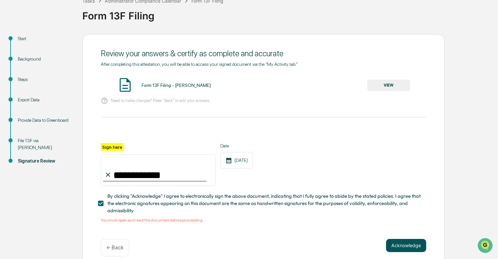
click at [409, 247] on button "Acknowledge" at bounding box center [406, 245] width 40 height 13
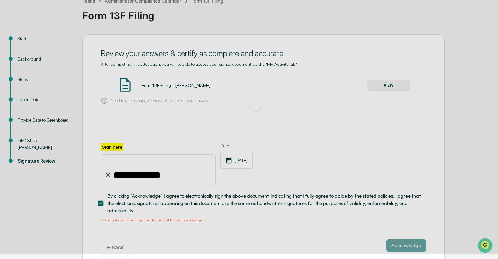
scroll to position [6, 0]
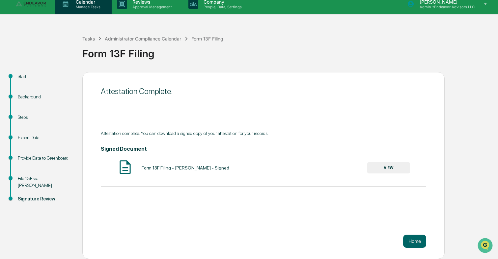
click at [86, 1] on p "Calendar" at bounding box center [87, 2] width 33 height 6
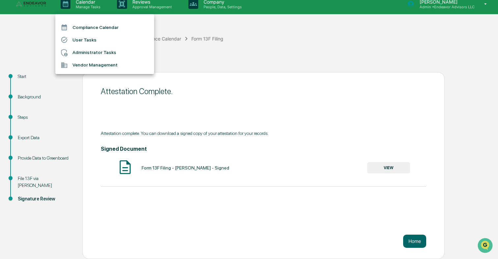
click at [98, 52] on li "Administrator Tasks" at bounding box center [104, 52] width 99 height 13
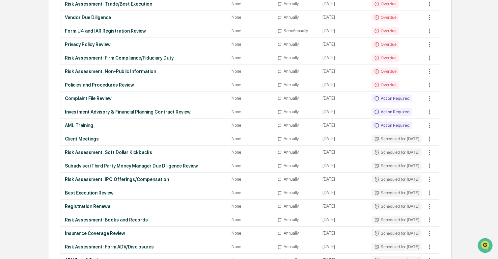
scroll to position [408, 0]
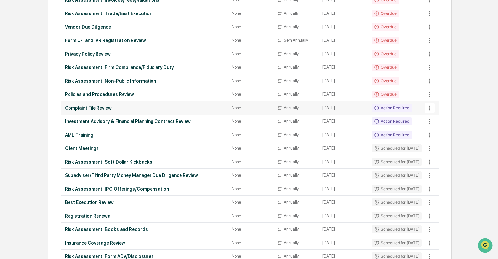
click at [161, 108] on div "Complaint File Review" at bounding box center [144, 107] width 159 height 5
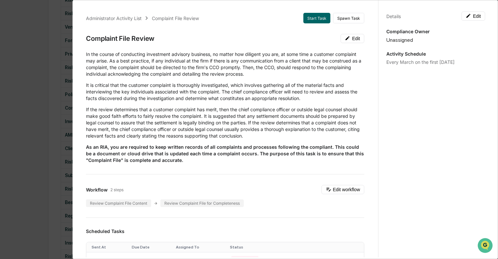
click at [65, 106] on div "Administrator Activity List Complaint File Review Start Task Spawn Task Complai…" at bounding box center [249, 129] width 498 height 259
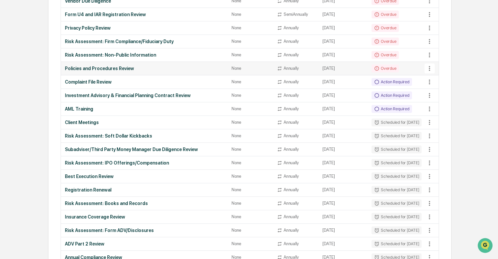
scroll to position [433, 0]
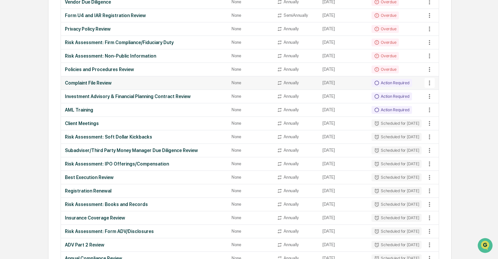
click at [107, 84] on div "Complaint File Review" at bounding box center [144, 82] width 159 height 5
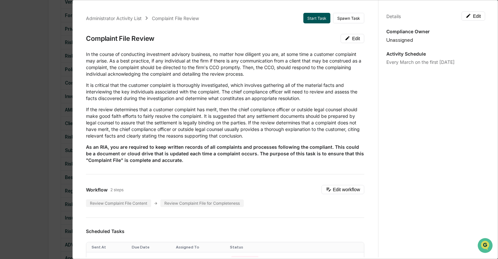
click at [316, 19] on button "Start Task" at bounding box center [317, 18] width 27 height 11
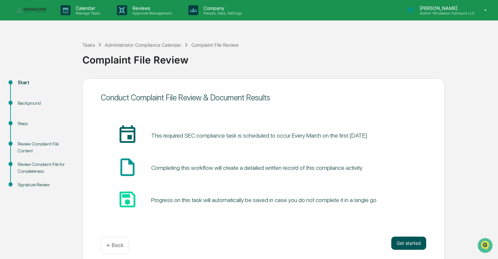
click at [407, 241] on button "Get started" at bounding box center [409, 243] width 35 height 13
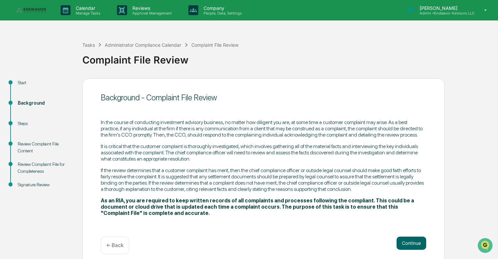
scroll to position [6, 0]
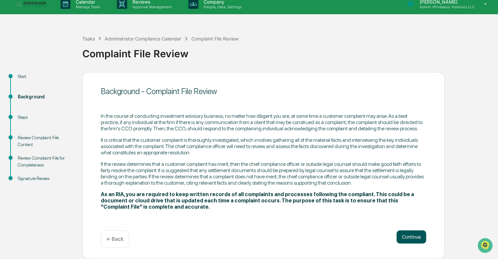
click at [412, 236] on button "Continue" at bounding box center [412, 237] width 30 height 13
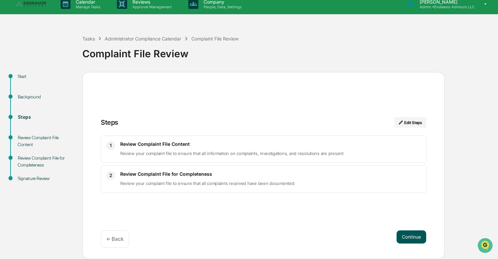
click at [412, 238] on button "Continue" at bounding box center [412, 237] width 30 height 13
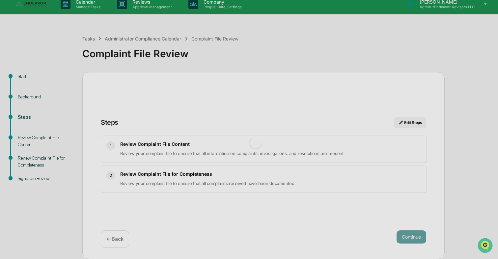
scroll to position [5, 0]
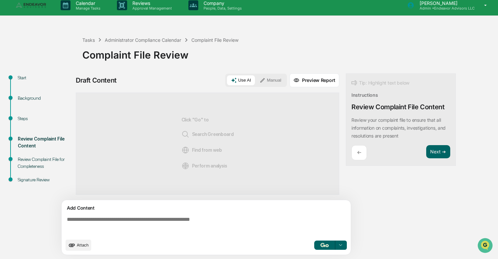
click at [230, 219] on textarea at bounding box center [207, 226] width 287 height 24
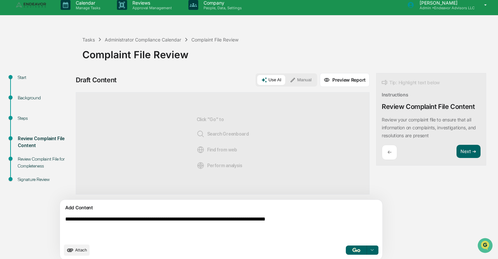
type textarea "**********"
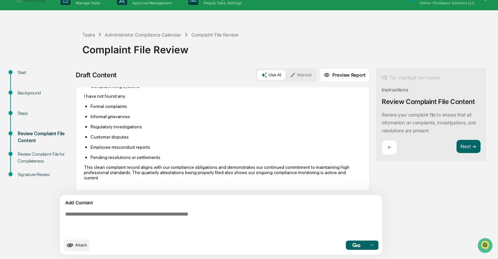
scroll to position [102, 0]
click at [457, 151] on button "Next ➔" at bounding box center [469, 147] width 24 height 14
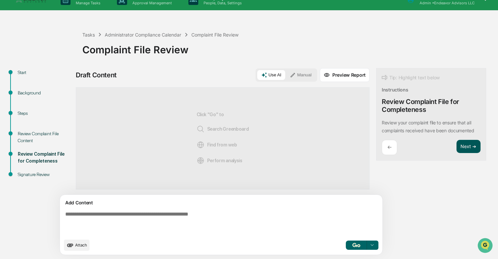
scroll to position [0, 0]
click at [457, 151] on button "Next ➔" at bounding box center [469, 147] width 24 height 14
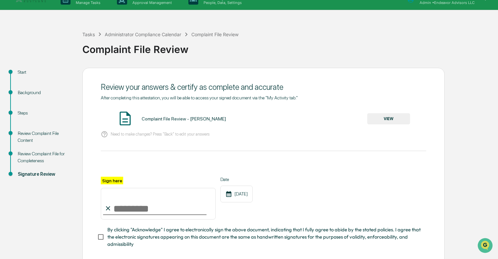
click at [381, 116] on button "VIEW" at bounding box center [388, 118] width 43 height 11
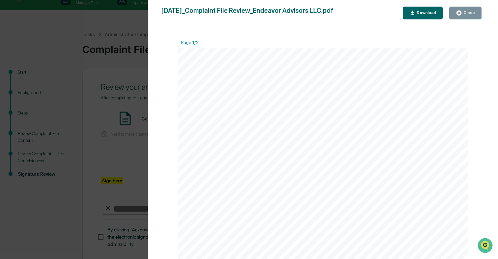
click at [101, 108] on div "Version History [DATE] 07:09 PM [PERSON_NAME] [DATE]_Complaint File Review_Ende…" at bounding box center [249, 129] width 498 height 259
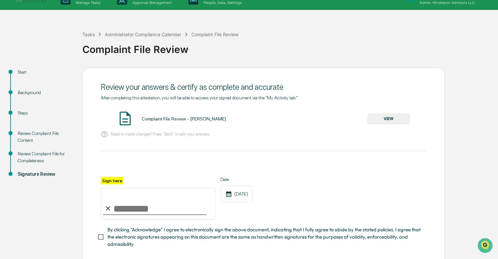
click at [147, 203] on input "Sign here" at bounding box center [158, 204] width 115 height 32
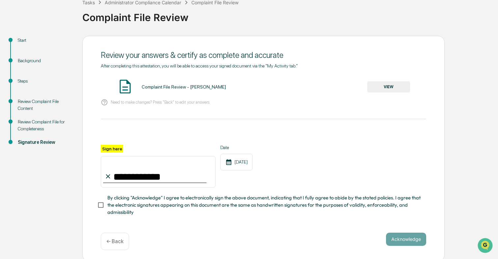
scroll to position [44, 0]
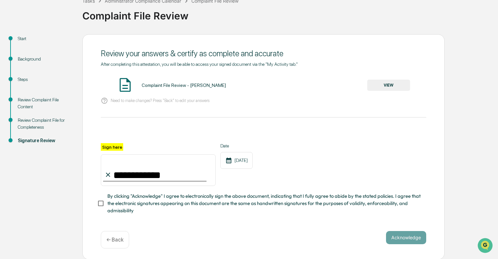
type input "**********"
click at [202, 198] on span "By clicking "Acknowledge" I agree to electronically sign the above document, in…" at bounding box center [264, 204] width 314 height 22
click at [407, 232] on button "Acknowledge" at bounding box center [406, 237] width 40 height 13
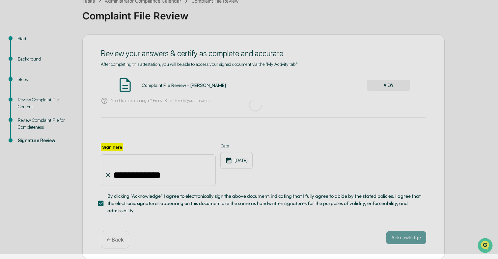
scroll to position [6, 0]
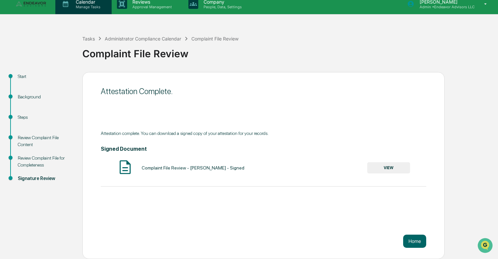
click at [91, 5] on p "Manage Tasks" at bounding box center [87, 7] width 33 height 5
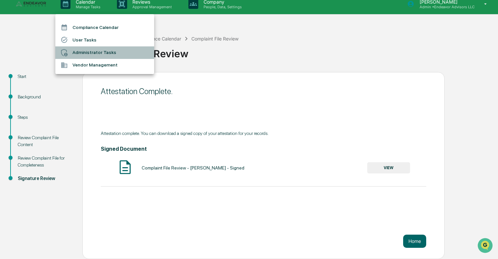
click at [88, 56] on li "Administrator Tasks" at bounding box center [104, 52] width 99 height 13
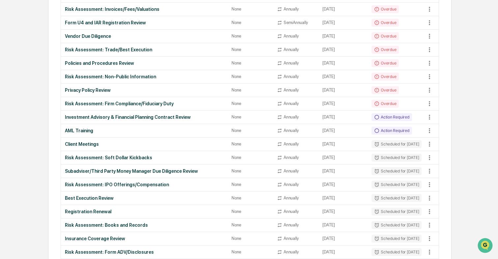
scroll to position [386, 0]
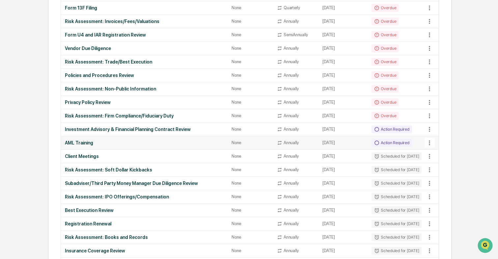
click at [142, 148] on td "AML Training" at bounding box center [144, 143] width 167 height 14
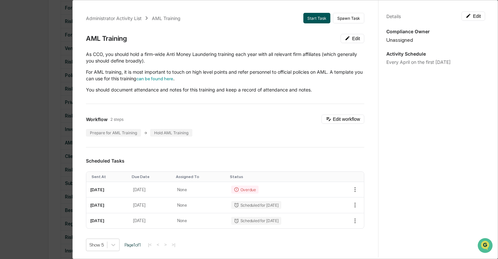
click at [316, 18] on button "Start Task" at bounding box center [317, 18] width 27 height 11
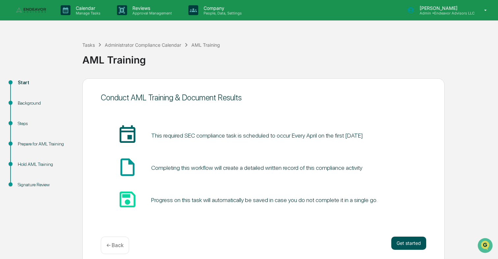
click at [402, 243] on button "Get started" at bounding box center [409, 243] width 35 height 13
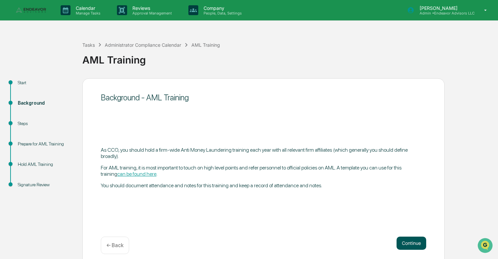
click at [404, 243] on button "Continue" at bounding box center [412, 243] width 30 height 13
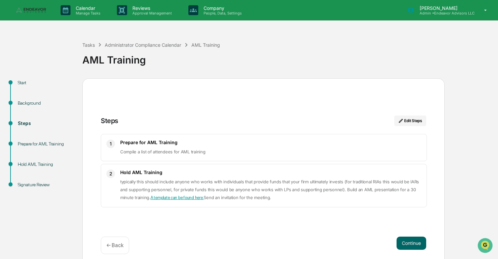
click at [404, 243] on button "Continue" at bounding box center [412, 243] width 30 height 13
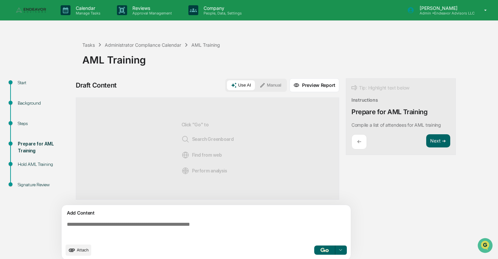
click at [219, 224] on textarea at bounding box center [207, 231] width 287 height 24
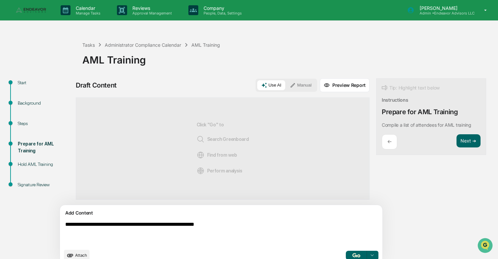
type textarea "**********"
click at [353, 256] on img "button" at bounding box center [357, 255] width 8 height 4
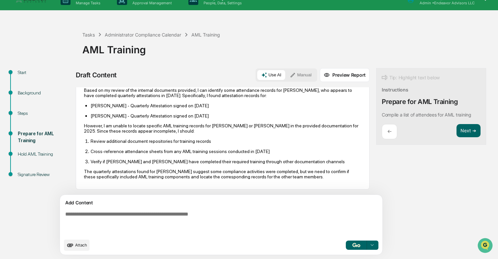
scroll to position [51, 0]
click at [457, 133] on button "Next ➔" at bounding box center [469, 131] width 24 height 14
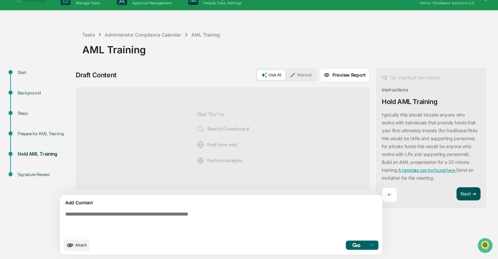
scroll to position [0, 0]
click at [414, 173] on link "A template can be found here." at bounding box center [427, 170] width 58 height 5
click at [156, 212] on textarea at bounding box center [206, 223] width 287 height 29
type textarea "**********"
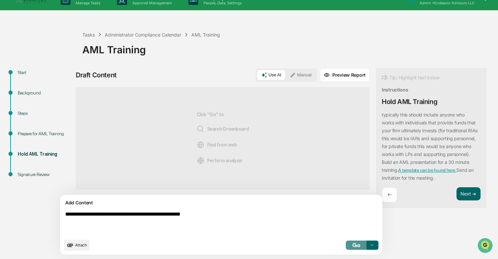
click at [353, 247] on img "button" at bounding box center [357, 245] width 8 height 4
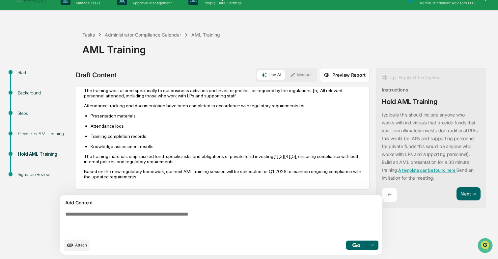
scroll to position [282, 0]
click at [311, 230] on textarea at bounding box center [206, 223] width 287 height 29
type textarea "**********"
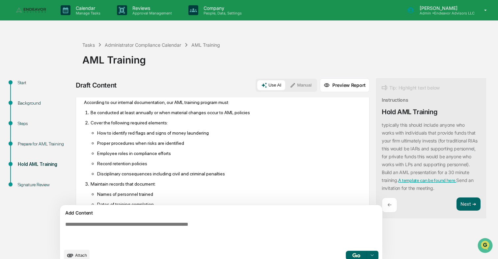
scroll to position [517, 0]
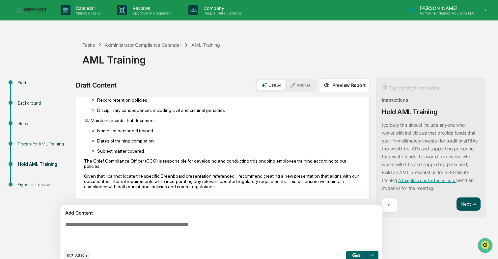
click at [457, 205] on button "Next ➔" at bounding box center [469, 205] width 24 height 14
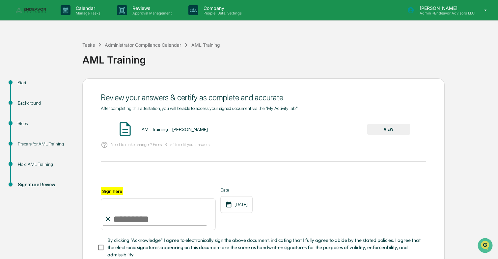
click at [385, 129] on button "VIEW" at bounding box center [388, 129] width 43 height 11
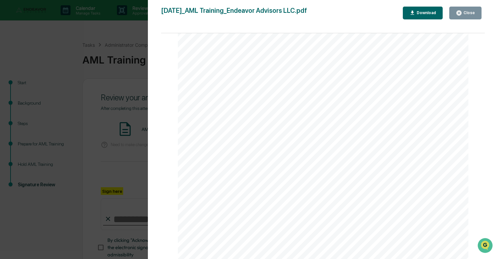
scroll to position [899, 0]
click at [108, 138] on div "Version History [DATE] 07:13 PM [PERSON_NAME] [DATE]_AML Training_Endeavor Advi…" at bounding box center [249, 129] width 498 height 259
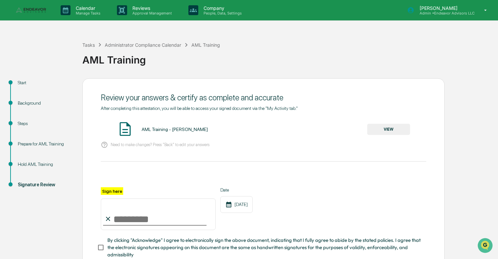
click at [139, 215] on input "Sign here" at bounding box center [158, 215] width 115 height 32
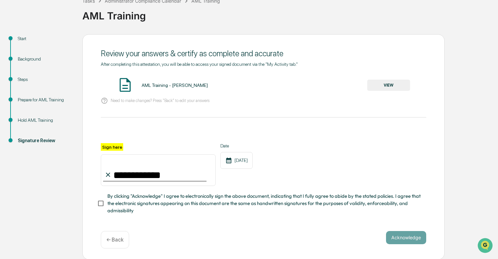
type input "**********"
click at [262, 189] on div "**********" at bounding box center [264, 179] width 326 height 72
click at [260, 197] on span "By clicking "Acknowledge" I agree to electronically sign the above document, in…" at bounding box center [264, 204] width 314 height 22
click at [420, 236] on button "Acknowledge" at bounding box center [406, 237] width 40 height 13
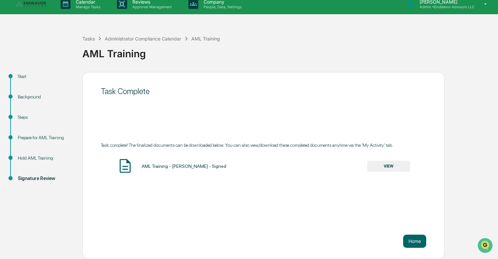
scroll to position [0, 0]
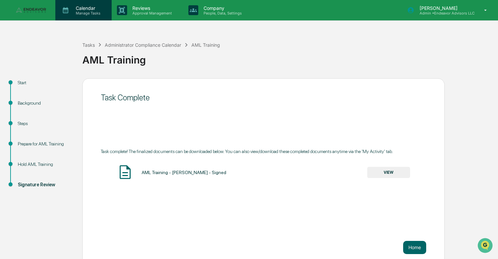
click at [86, 8] on p "Calendar" at bounding box center [87, 8] width 33 height 6
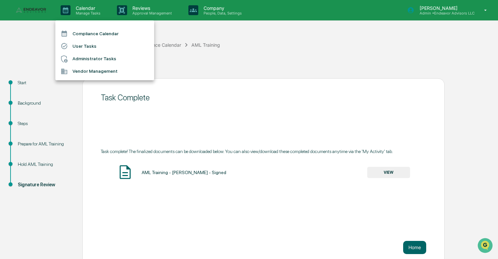
click at [84, 61] on li "Administrator Tasks" at bounding box center [104, 59] width 99 height 13
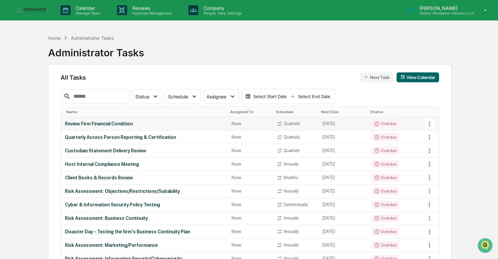
click at [163, 120] on td "Review Firm Financial Condition" at bounding box center [144, 124] width 167 height 14
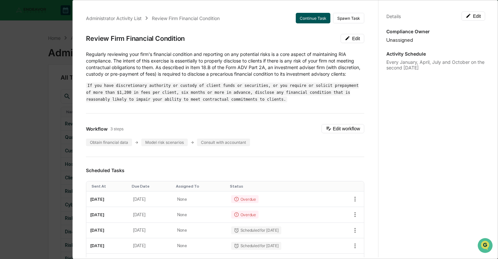
click at [320, 18] on button "Continue Task" at bounding box center [313, 18] width 35 height 11
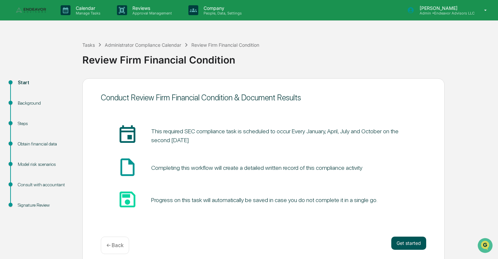
click at [398, 240] on button "Get started" at bounding box center [409, 243] width 35 height 13
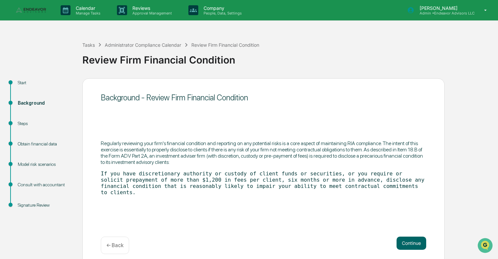
scroll to position [6, 0]
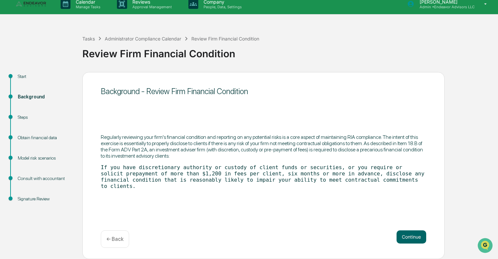
click at [404, 230] on div "Background - Review Firm Financial Condition Regularly reviewing your firm's fi…" at bounding box center [263, 165] width 363 height 187
click at [407, 242] on button "Continue" at bounding box center [412, 237] width 30 height 13
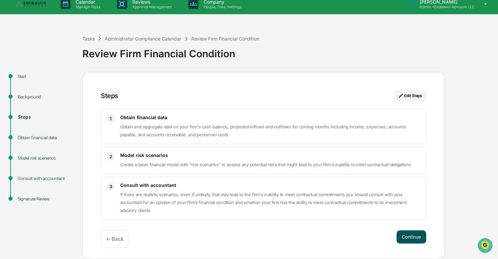
click at [404, 235] on button "Continue" at bounding box center [412, 237] width 30 height 13
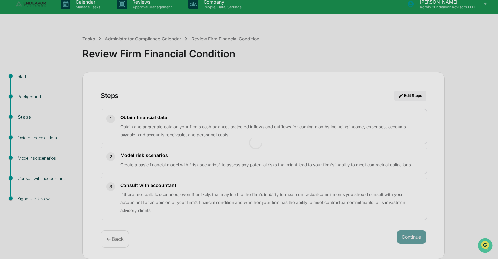
scroll to position [5, 0]
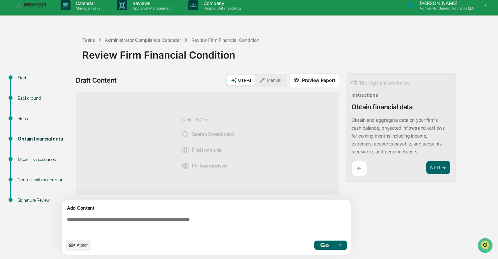
click at [182, 218] on textarea at bounding box center [207, 226] width 287 height 24
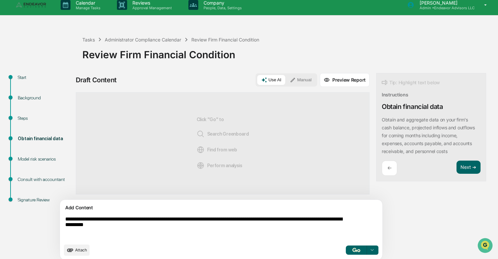
type textarea "**********"
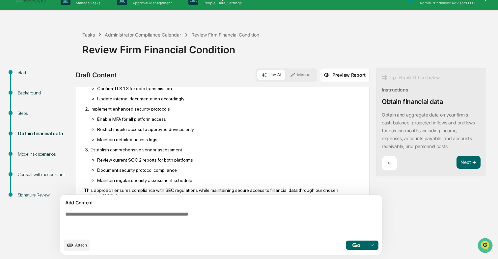
scroll to position [333, 0]
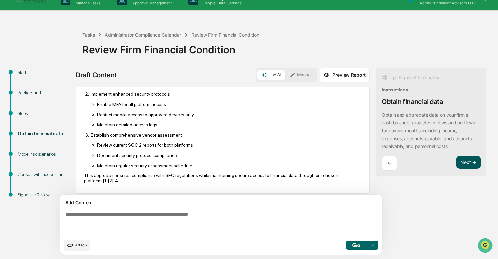
click at [457, 160] on button "Next ➔" at bounding box center [469, 163] width 24 height 14
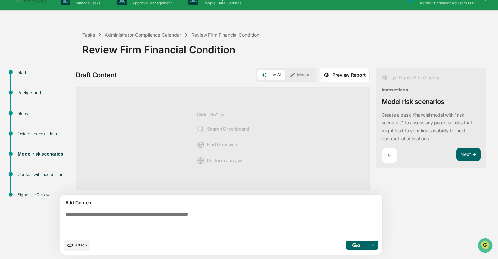
click at [252, 218] on textarea at bounding box center [206, 223] width 287 height 29
type textarea "**********"
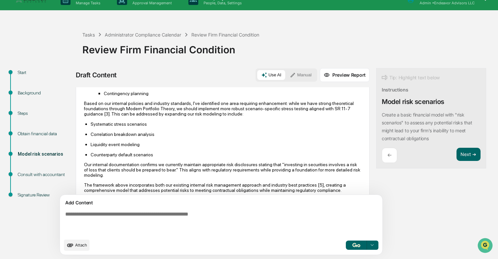
scroll to position [767, 0]
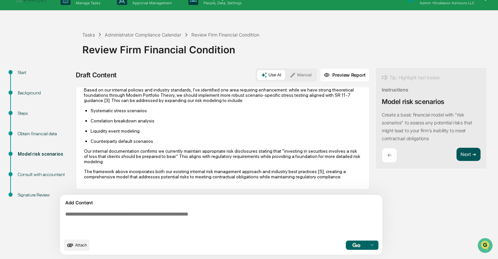
click at [457, 158] on button "Next ➔" at bounding box center [469, 155] width 24 height 14
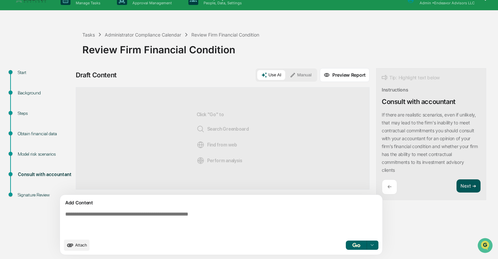
click at [457, 187] on button "Next ➔" at bounding box center [469, 187] width 24 height 14
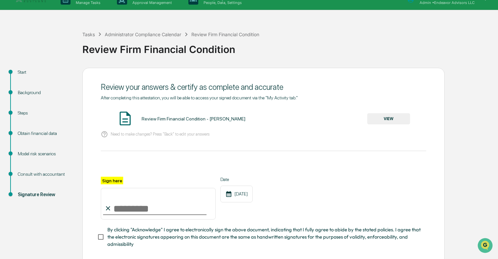
click at [374, 121] on button "VIEW" at bounding box center [388, 118] width 43 height 11
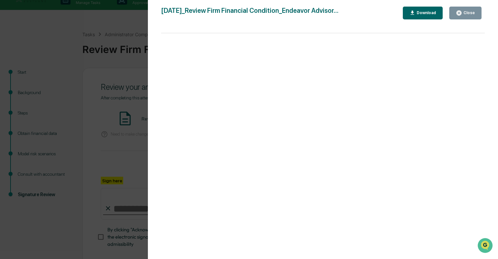
scroll to position [44, 0]
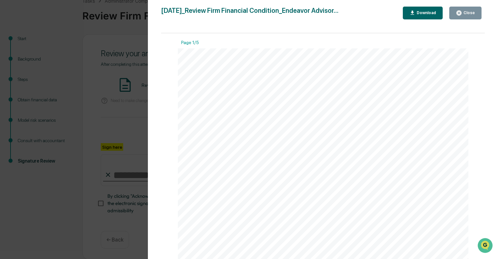
click at [91, 116] on div "Version History [DATE] 07:17 PM [PERSON_NAME] [DATE]_Review Firm Financial Cond…" at bounding box center [249, 129] width 498 height 259
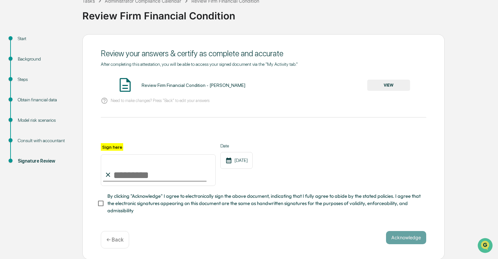
click at [138, 173] on input "Sign here" at bounding box center [158, 171] width 115 height 32
type input "**********"
click at [219, 206] on span "By clicking "Acknowledge" I agree to electronically sign the above document, in…" at bounding box center [264, 204] width 314 height 22
click at [405, 245] on div "Acknowledge ← Back" at bounding box center [264, 239] width 326 height 17
click at [407, 240] on button "Acknowledge" at bounding box center [406, 237] width 40 height 13
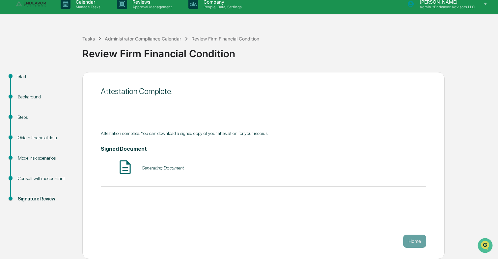
scroll to position [0, 0]
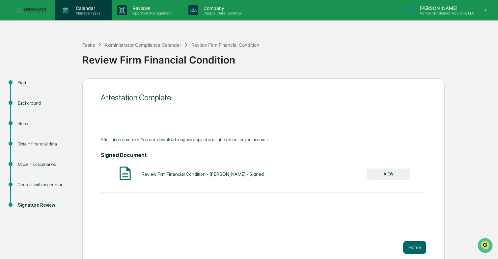
click at [81, 12] on p "Manage Tasks" at bounding box center [87, 13] width 33 height 5
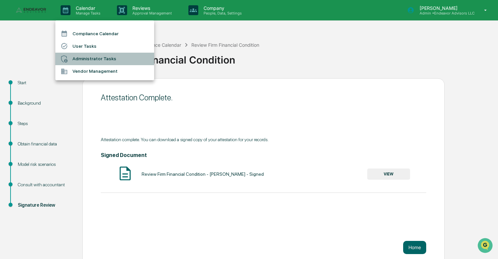
click at [81, 55] on li "Administrator Tasks" at bounding box center [104, 59] width 99 height 13
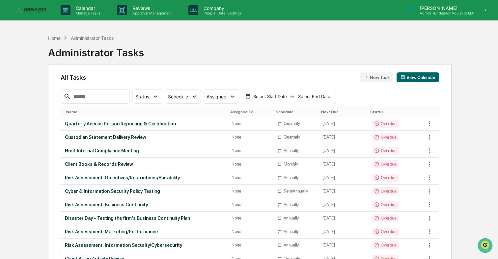
click at [29, 13] on img at bounding box center [32, 10] width 32 height 6
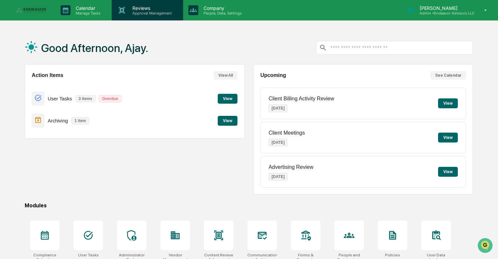
click at [135, 13] on p "Approval Management" at bounding box center [151, 13] width 48 height 5
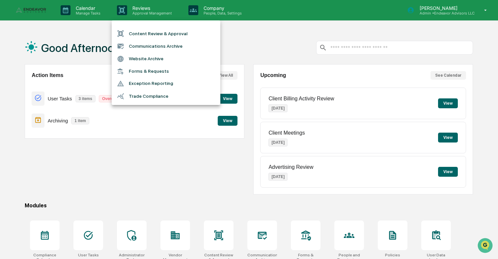
click at [97, 31] on div at bounding box center [249, 129] width 498 height 259
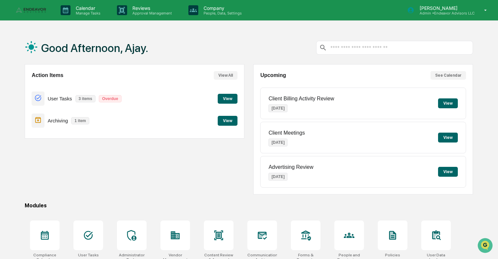
click at [155, 158] on div "Action Items View All User Tasks 3 items Overdue View Archiving 1 item View" at bounding box center [135, 129] width 220 height 131
